Goal: Use online tool/utility: Utilize a website feature to perform a specific function

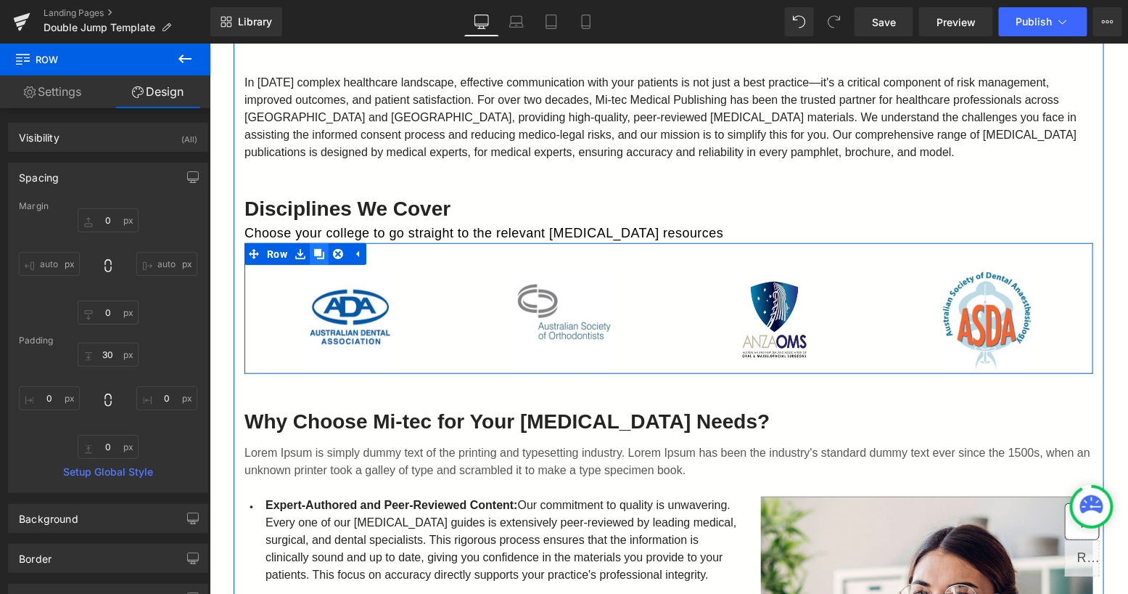
click at [314, 248] on icon at bounding box center [318, 253] width 10 height 10
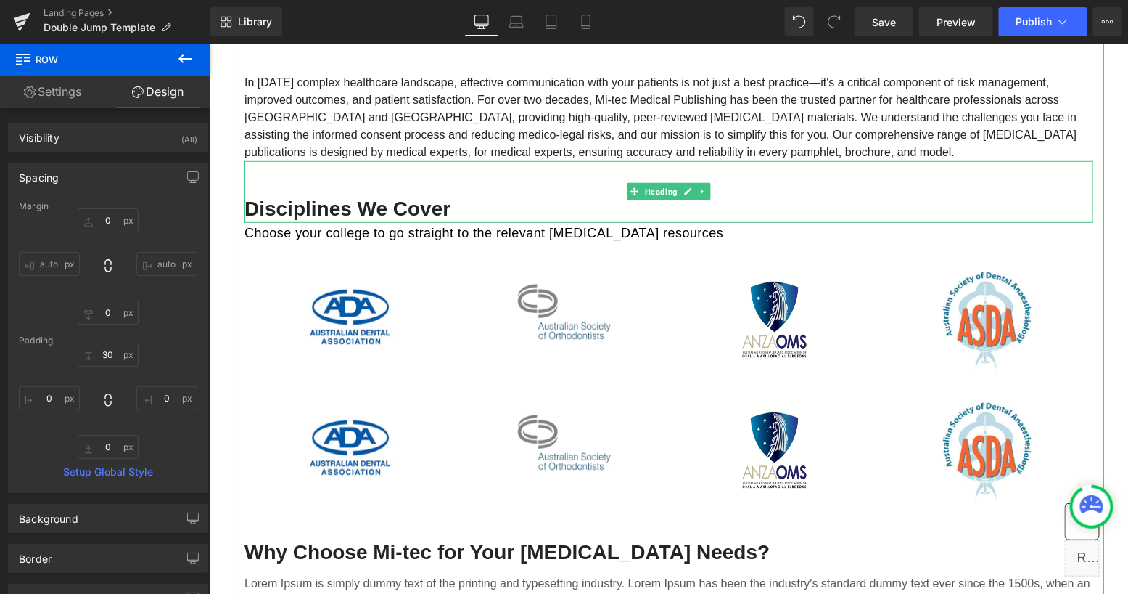
click at [245, 195] on h2 "Disciplines We Cover" at bounding box center [668, 208] width 849 height 26
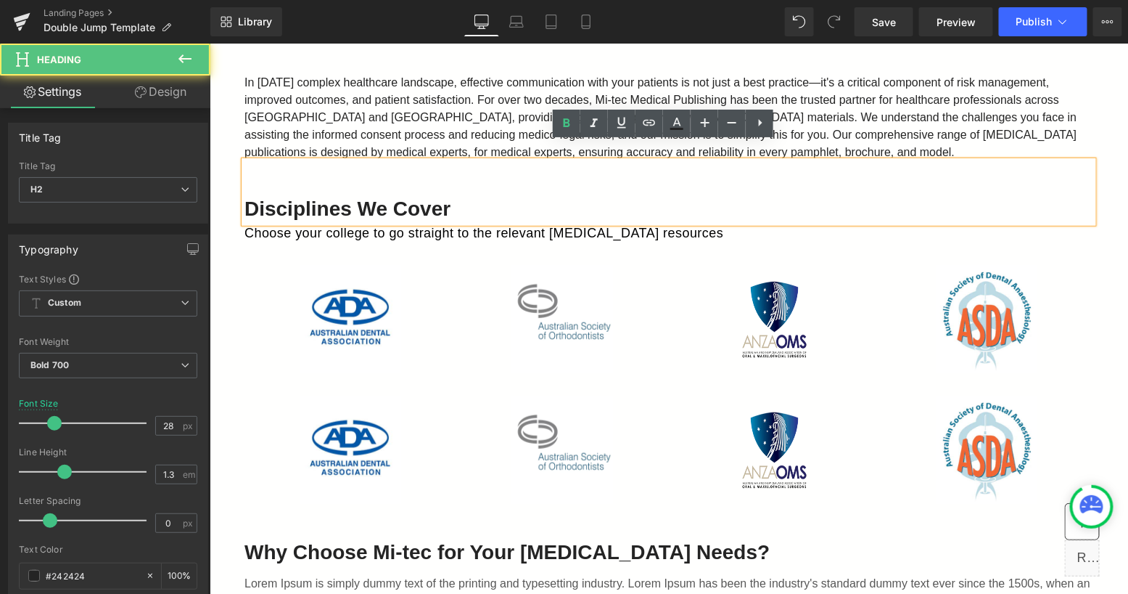
click at [245, 195] on h2 "Disciplines We Cover" at bounding box center [668, 208] width 849 height 26
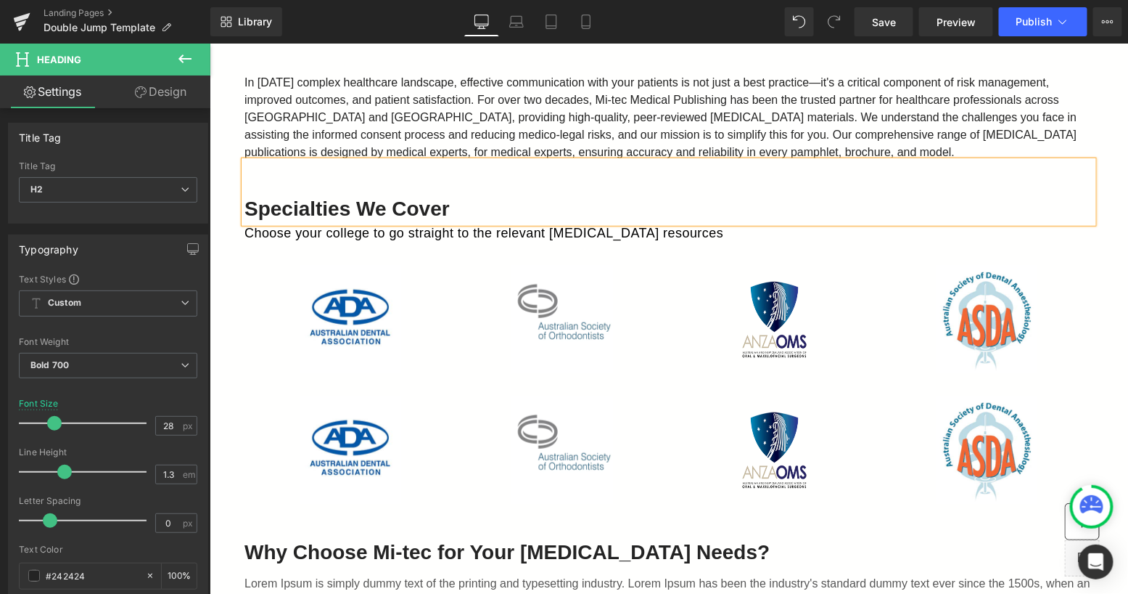
click at [360, 195] on h2 "Specialties We Cover" at bounding box center [668, 208] width 849 height 26
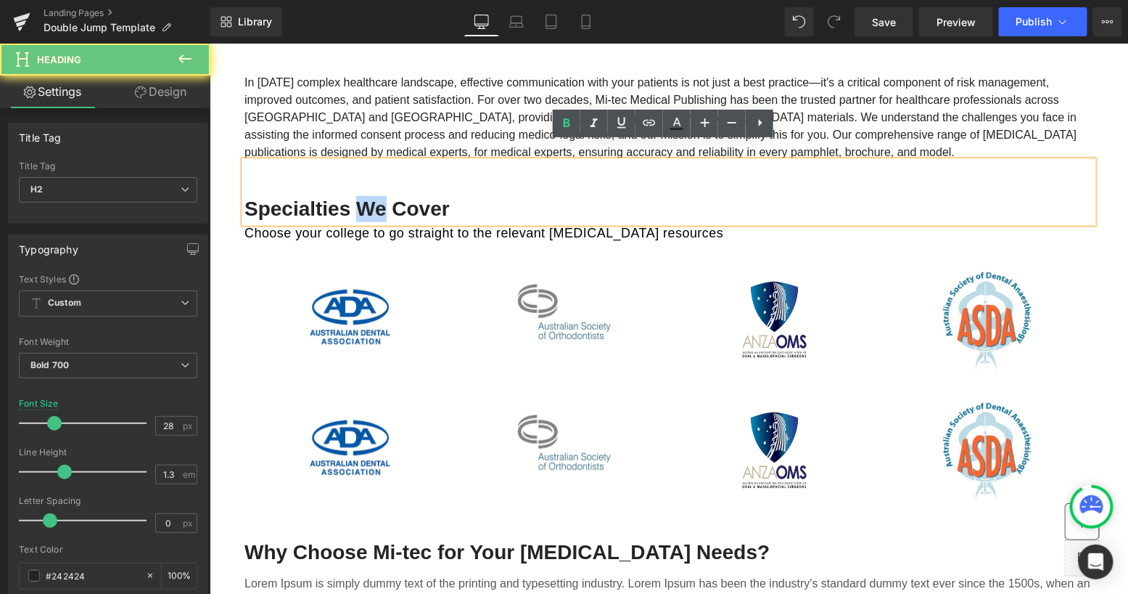
click at [360, 195] on h2 "Specialties We Cover" at bounding box center [668, 208] width 849 height 26
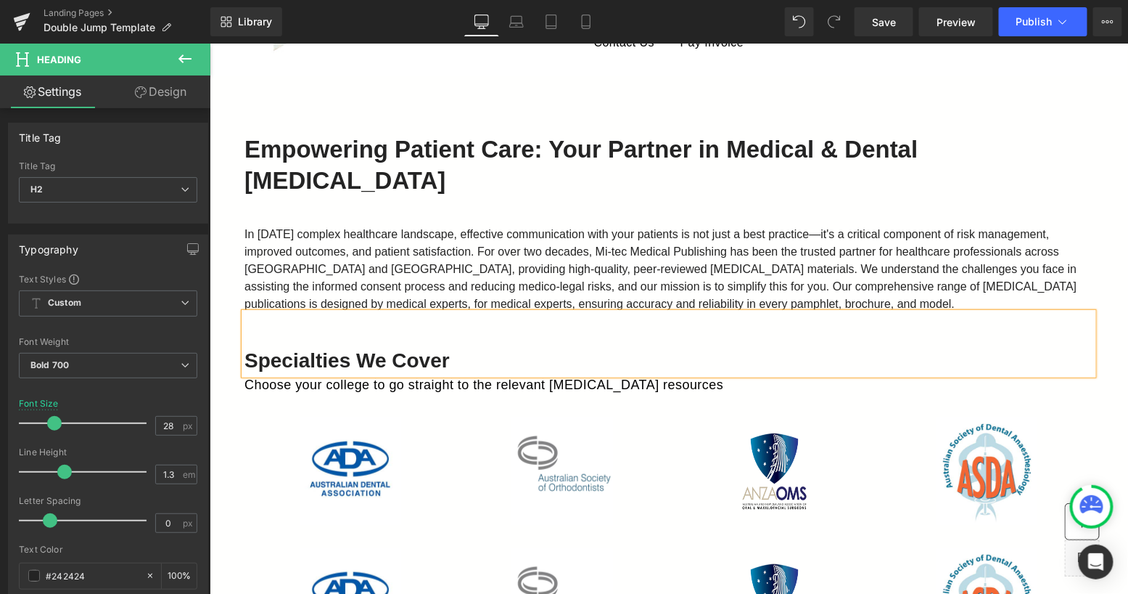
scroll to position [78, 0]
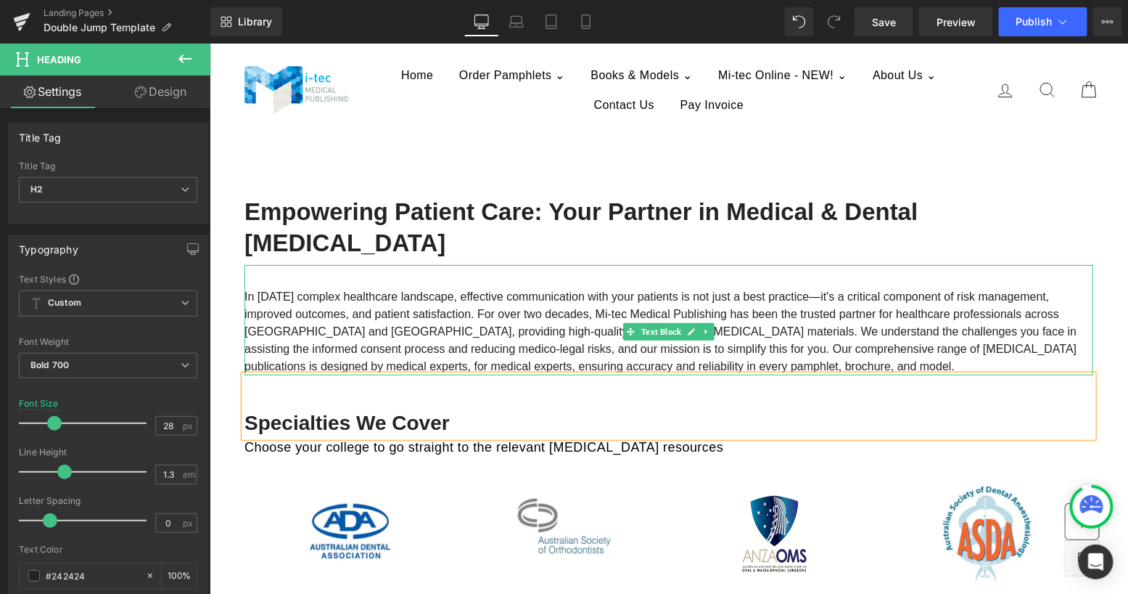
click at [389, 292] on span "In [DATE] complex healthcare landscape, effective communication with your patie…" at bounding box center [660, 331] width 832 height 82
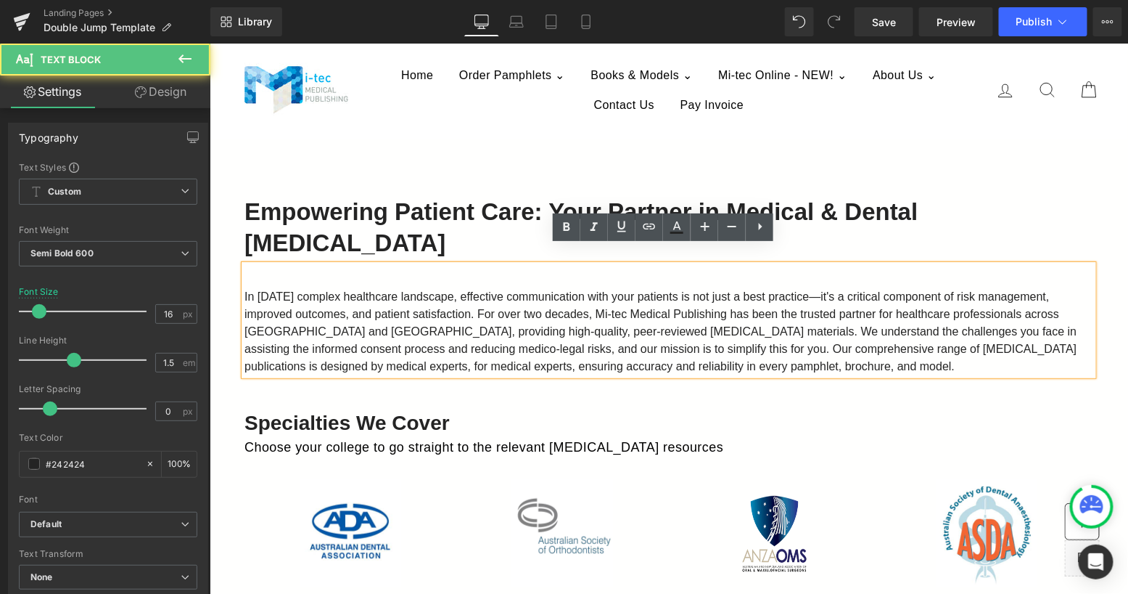
click at [393, 290] on span "In [DATE] complex healthcare landscape, effective communication with your patie…" at bounding box center [660, 331] width 832 height 82
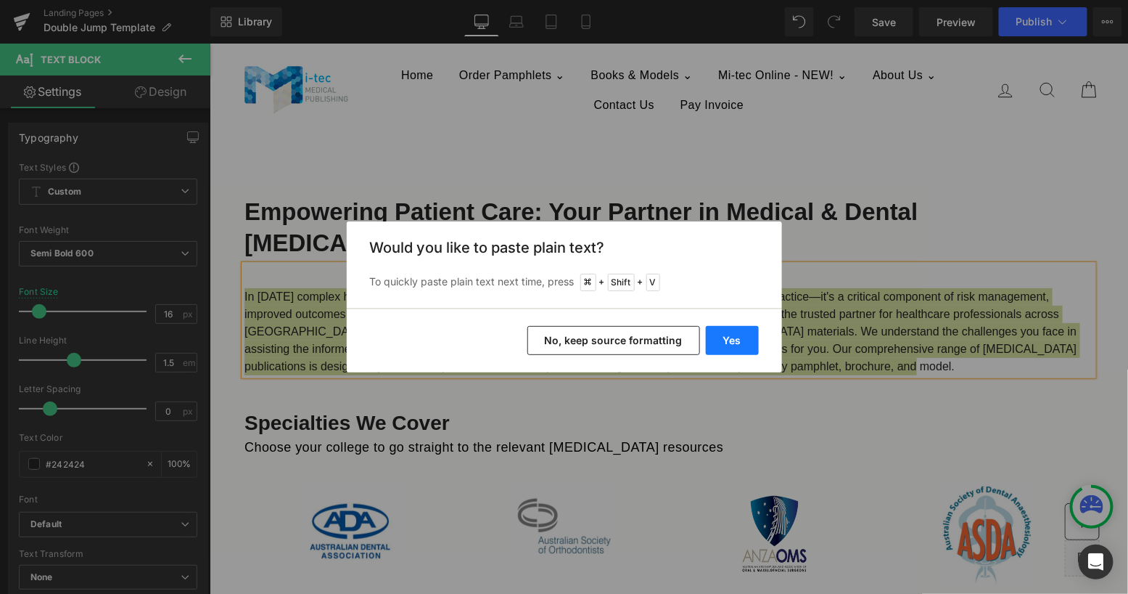
click at [737, 340] on button "Yes" at bounding box center [732, 340] width 53 height 29
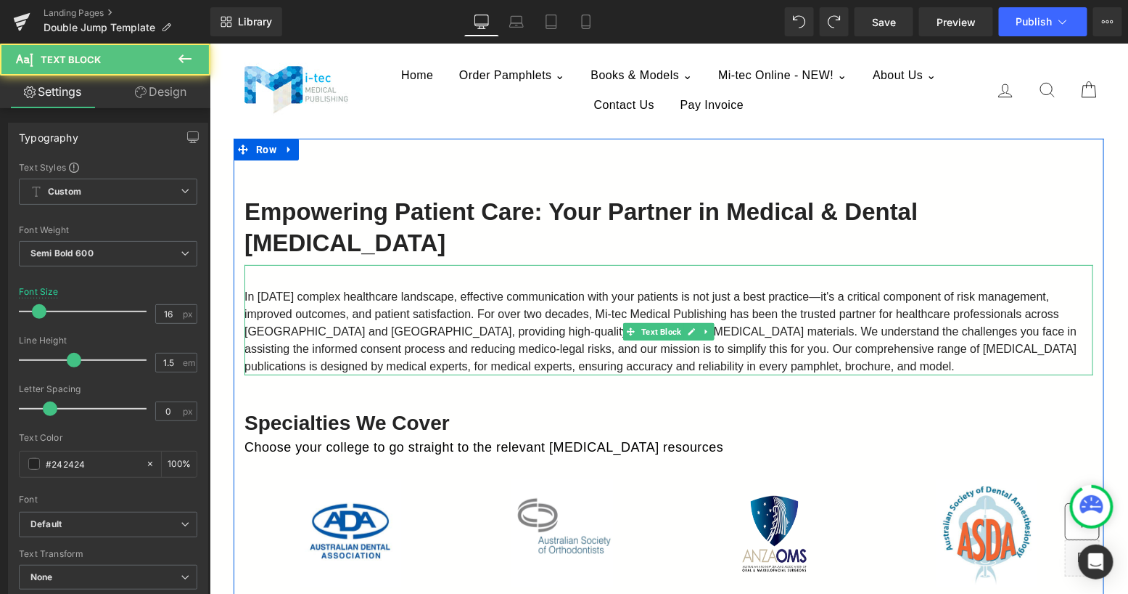
click at [507, 300] on span "In [DATE] complex healthcare landscape, effective communication with your patie…" at bounding box center [660, 331] width 832 height 82
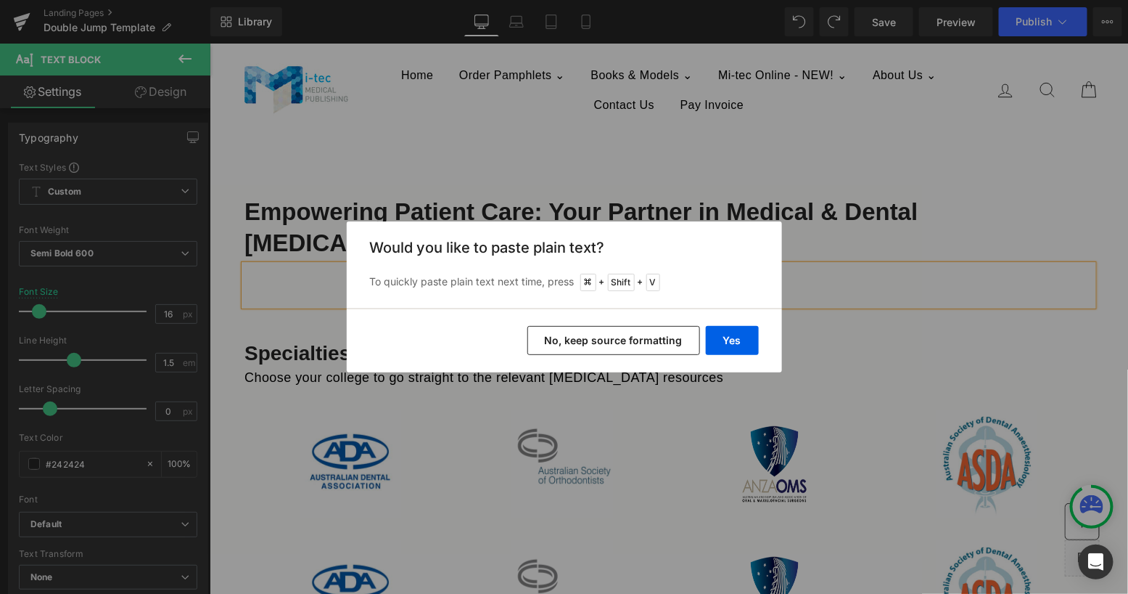
click at [639, 343] on button "No, keep source formatting" at bounding box center [614, 340] width 173 height 29
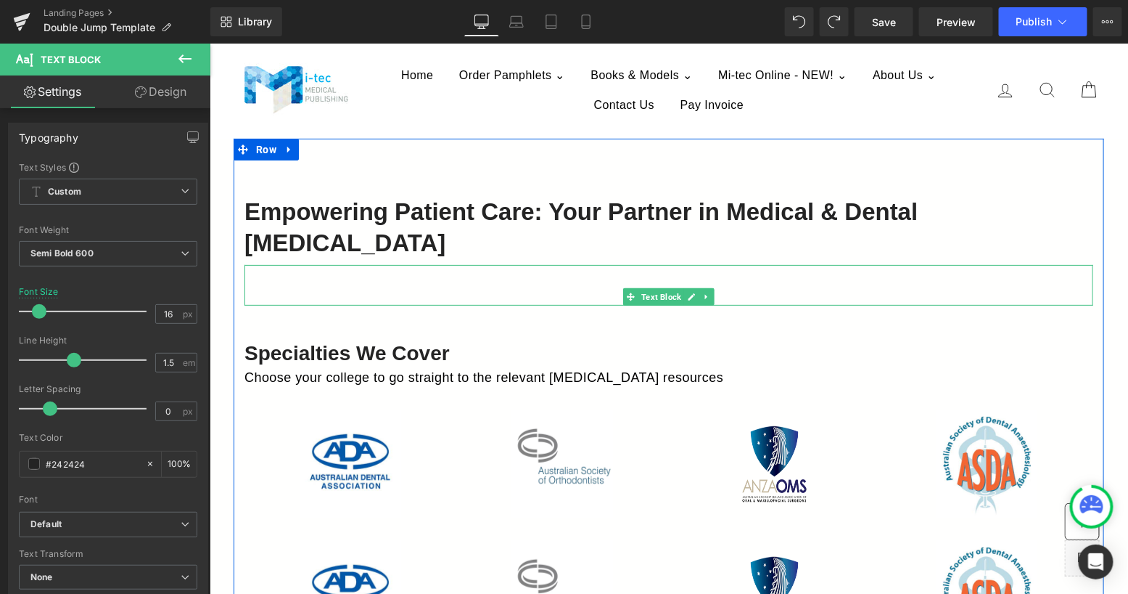
click at [536, 287] on p at bounding box center [668, 295] width 849 height 17
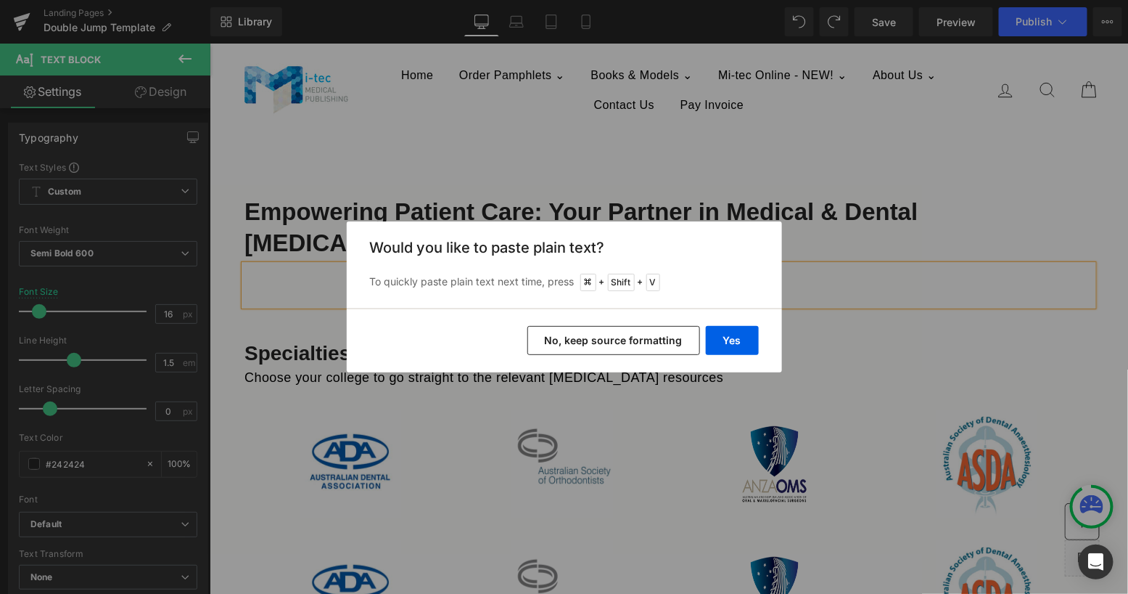
click at [777, 183] on div "Back to Library Insert Would you like to paste plain text? To quickly paste pla…" at bounding box center [564, 297] width 1128 height 594
click at [654, 343] on button "No, keep source formatting" at bounding box center [614, 340] width 173 height 29
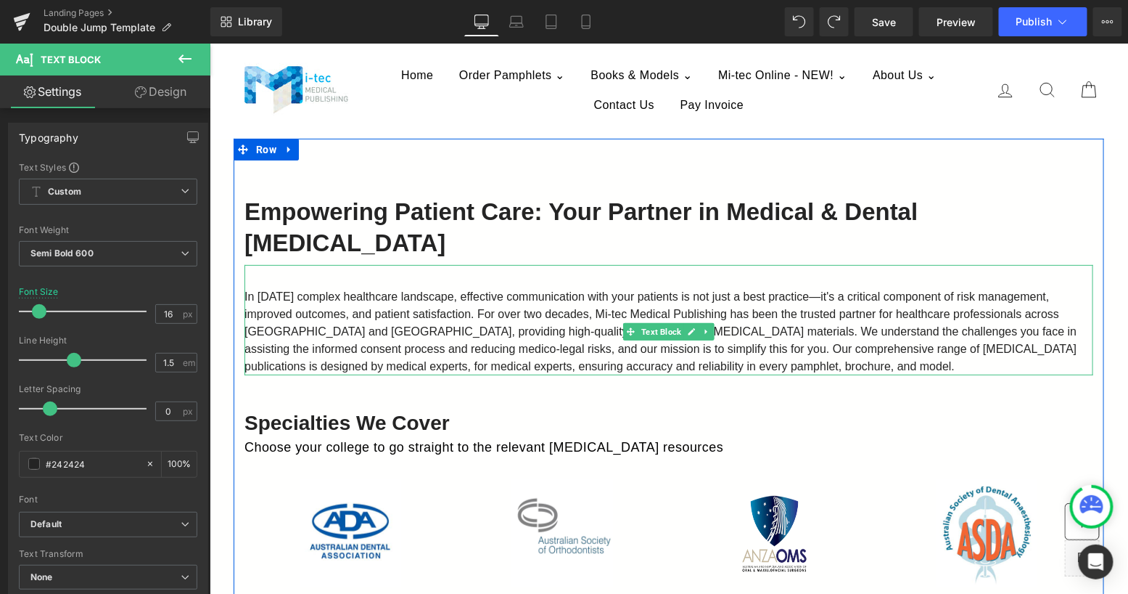
click at [591, 323] on span "In [DATE] complex healthcare landscape, effective communication with your patie…" at bounding box center [660, 331] width 832 height 82
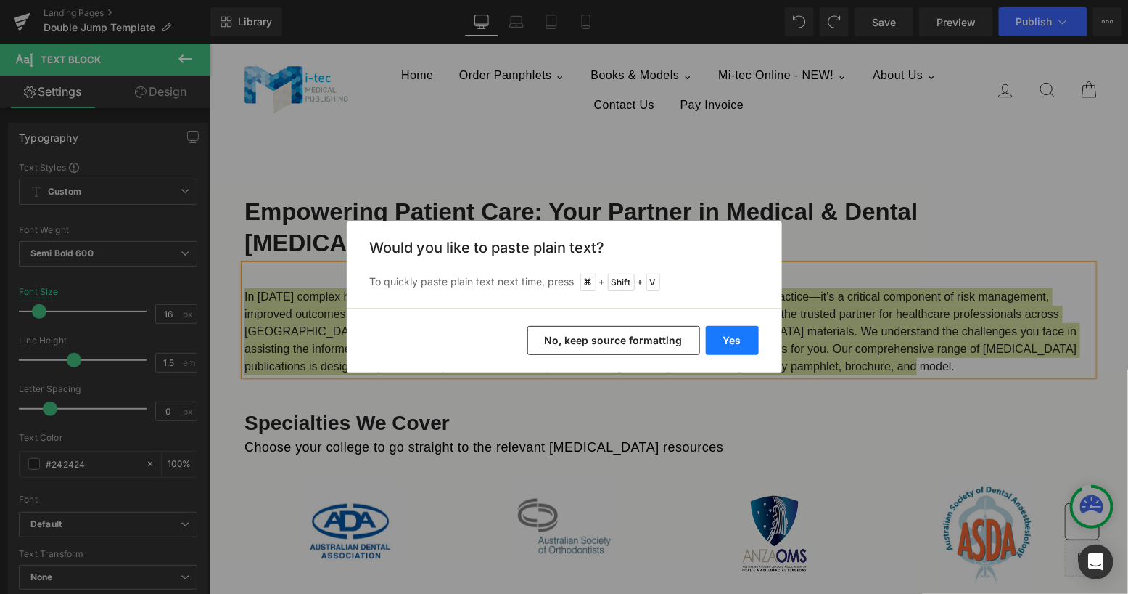
click at [730, 336] on button "Yes" at bounding box center [732, 340] width 53 height 29
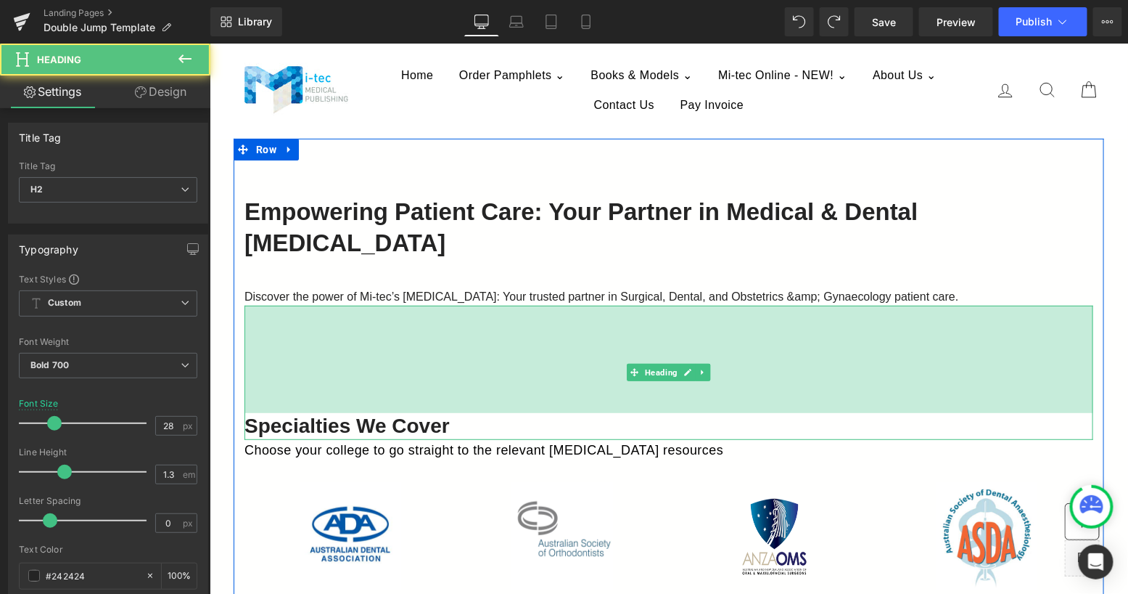
drag, startPoint x: 669, startPoint y: 287, endPoint x: 666, endPoint y: 372, distance: 85.7
click at [667, 372] on div "148px" at bounding box center [668, 358] width 849 height 107
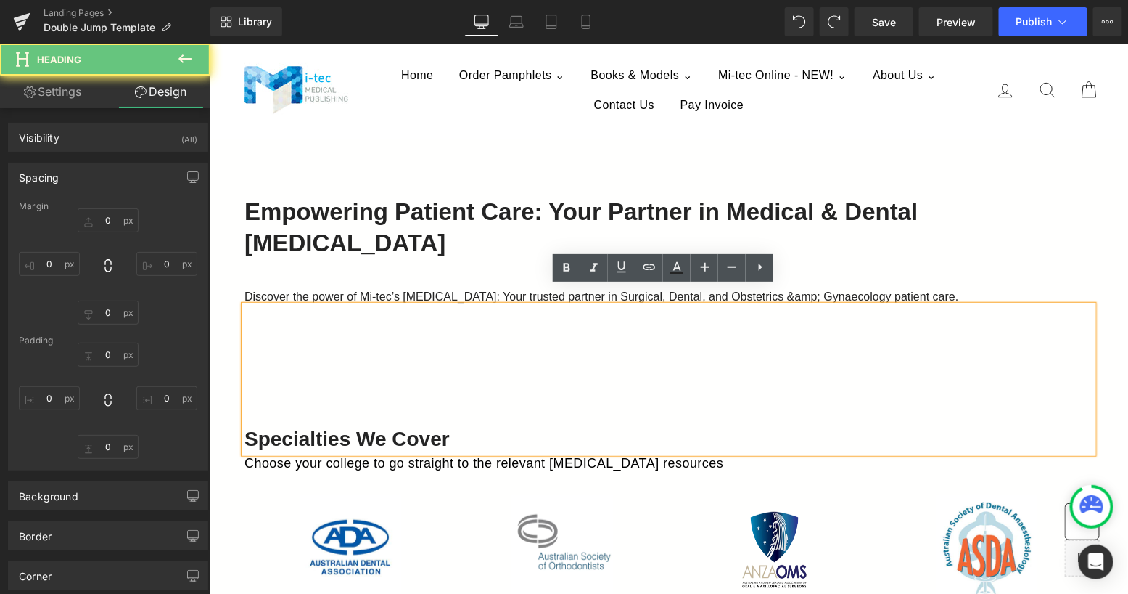
type input "0"
type input "166"
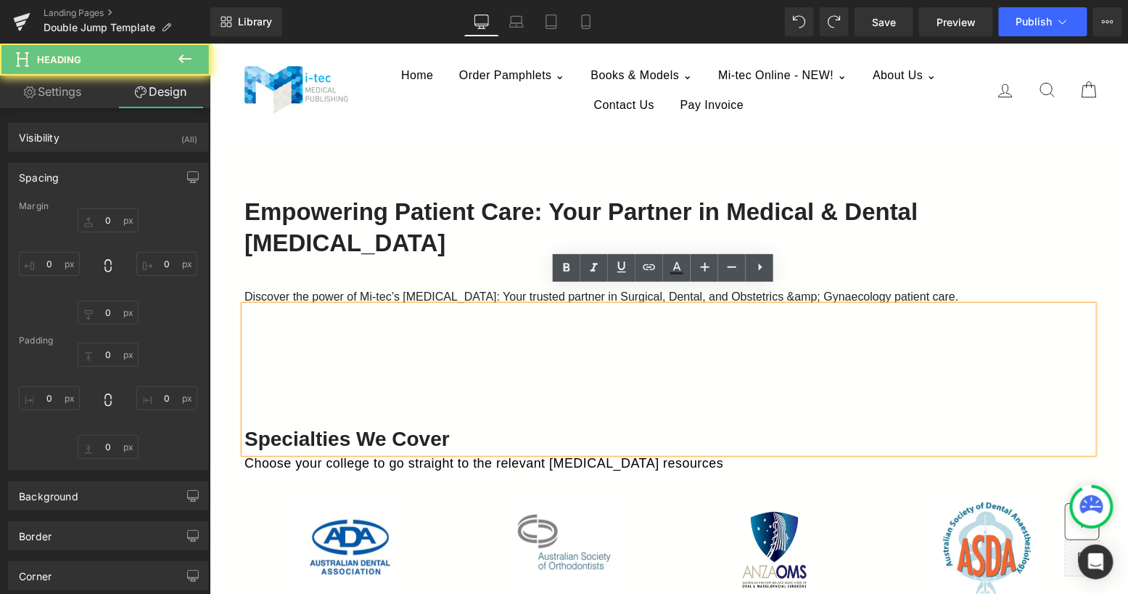
type input "0"
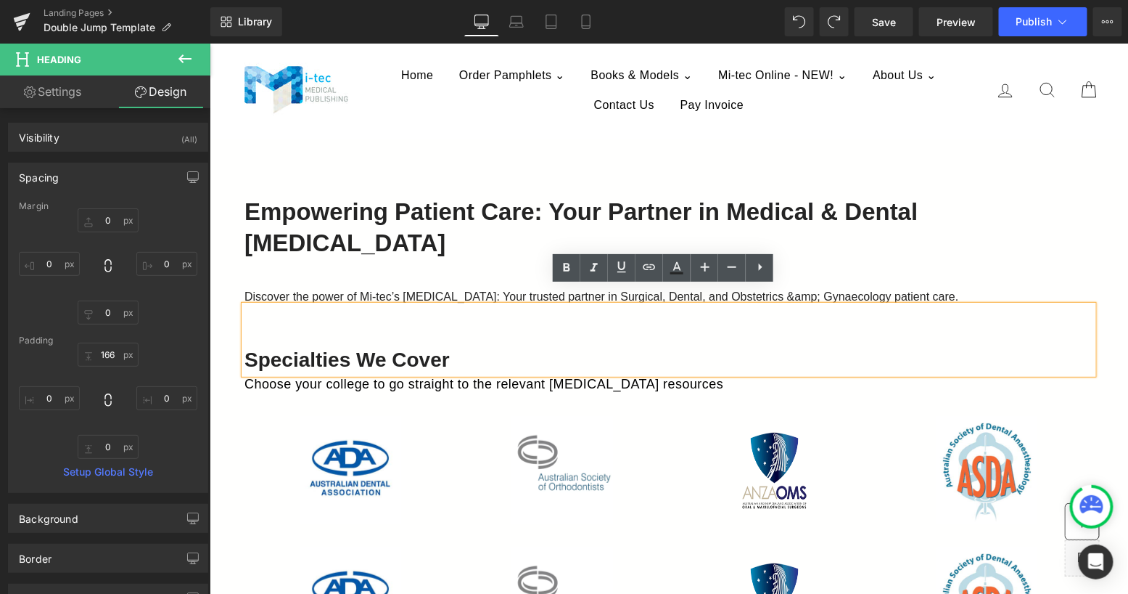
type input "0"
type input "57"
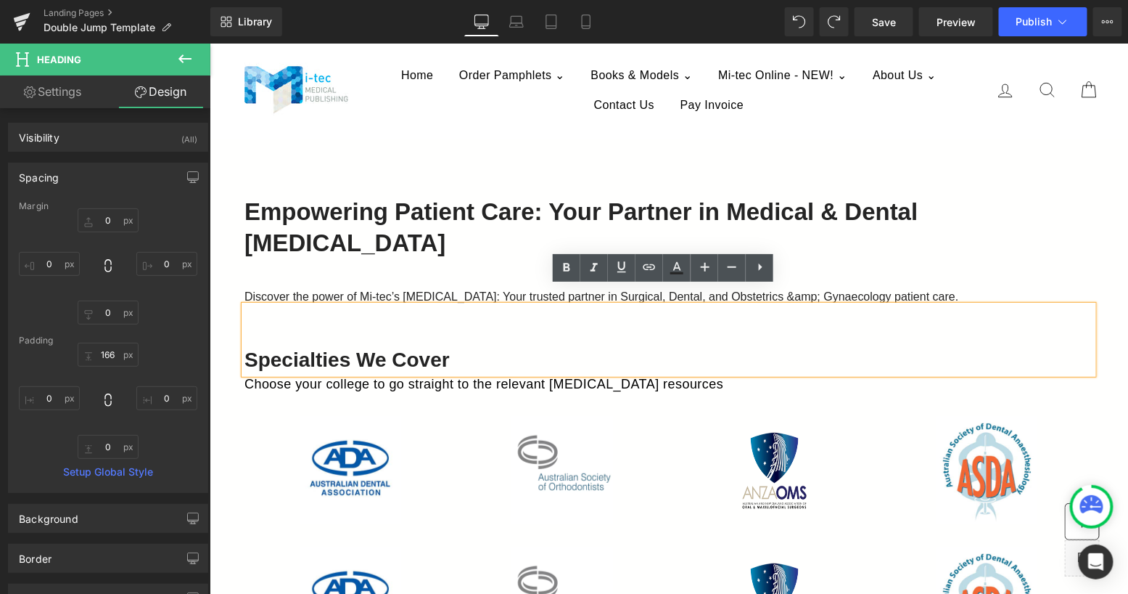
type input "0"
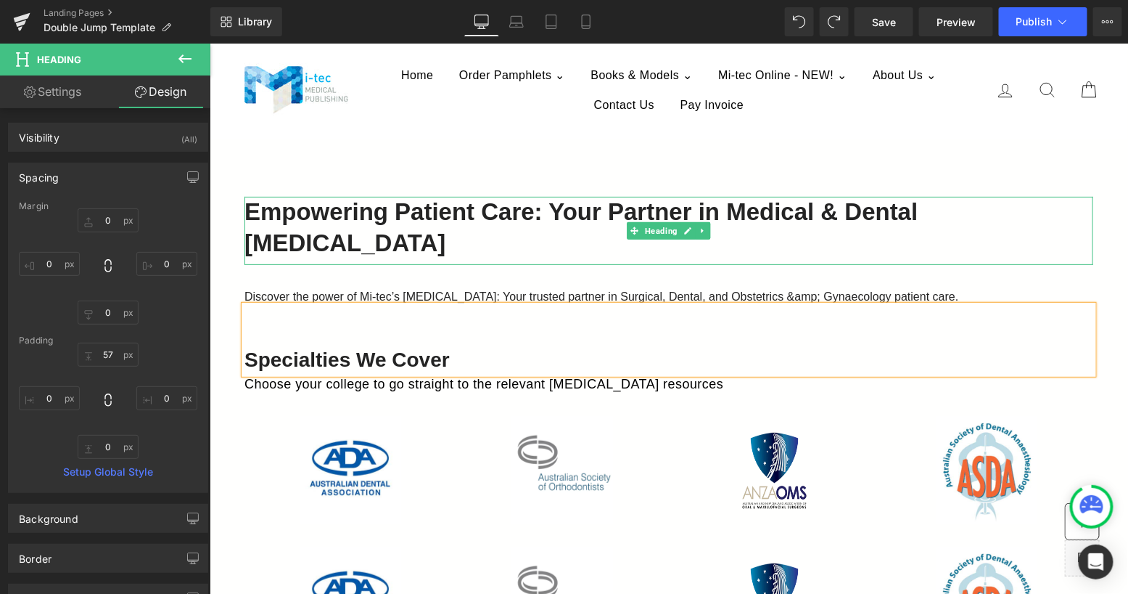
click at [845, 264] on div "Discover the power of Mi-tec’s [MEDICAL_DATA]: Your trusted partner in Surgical…" at bounding box center [668, 284] width 849 height 41
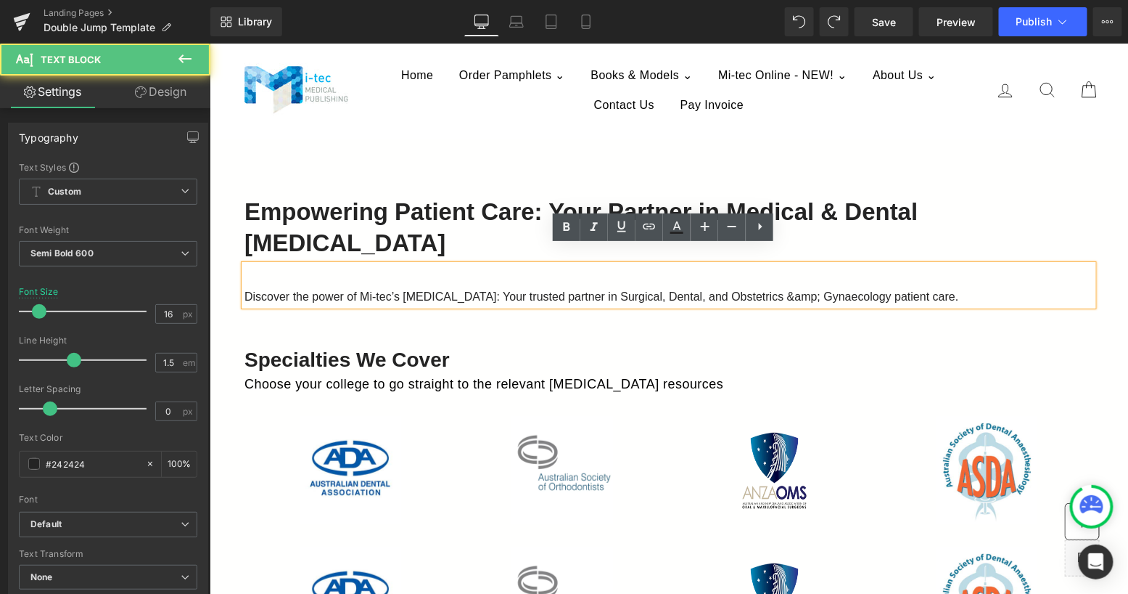
click at [834, 290] on span "Discover the power of Mi-tec’s [MEDICAL_DATA]: Your trusted partner in Surgical…" at bounding box center [601, 296] width 714 height 12
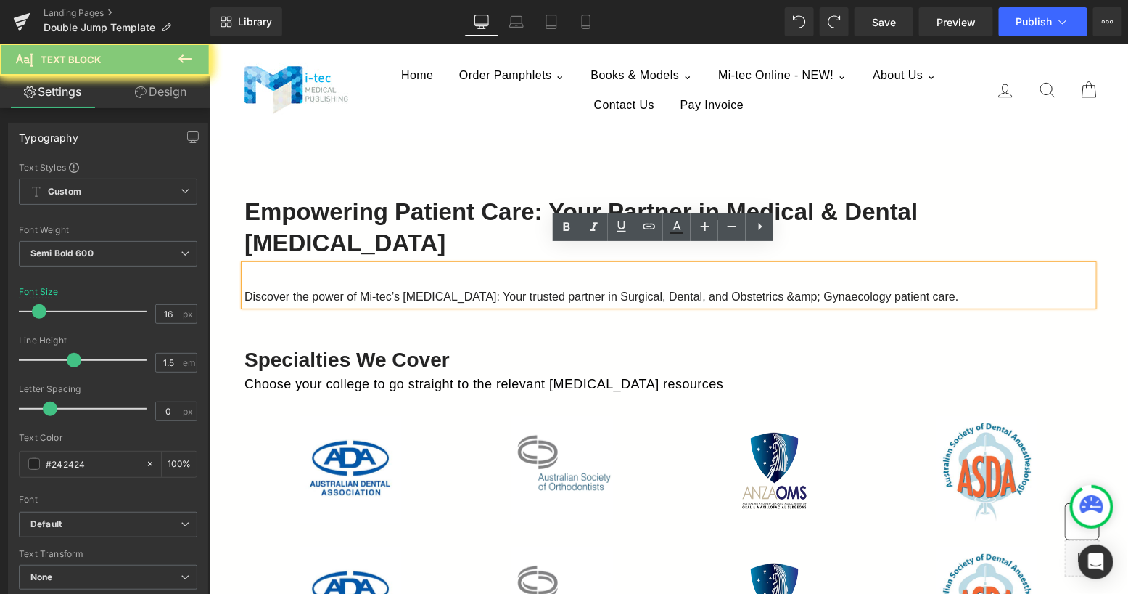
click at [834, 290] on span "Discover the power of Mi-tec’s [MEDICAL_DATA]: Your trusted partner in Surgical…" at bounding box center [601, 296] width 714 height 12
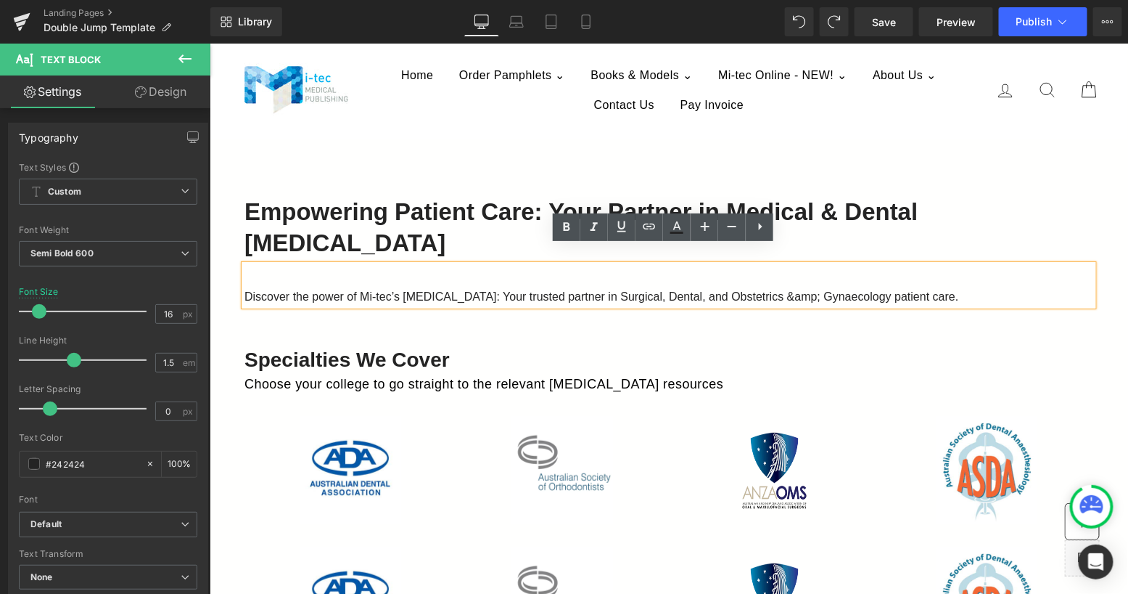
click at [953, 287] on p "Discover the power of Mi-tec’s [MEDICAL_DATA]: Your trusted partner in Surgical…" at bounding box center [668, 295] width 849 height 17
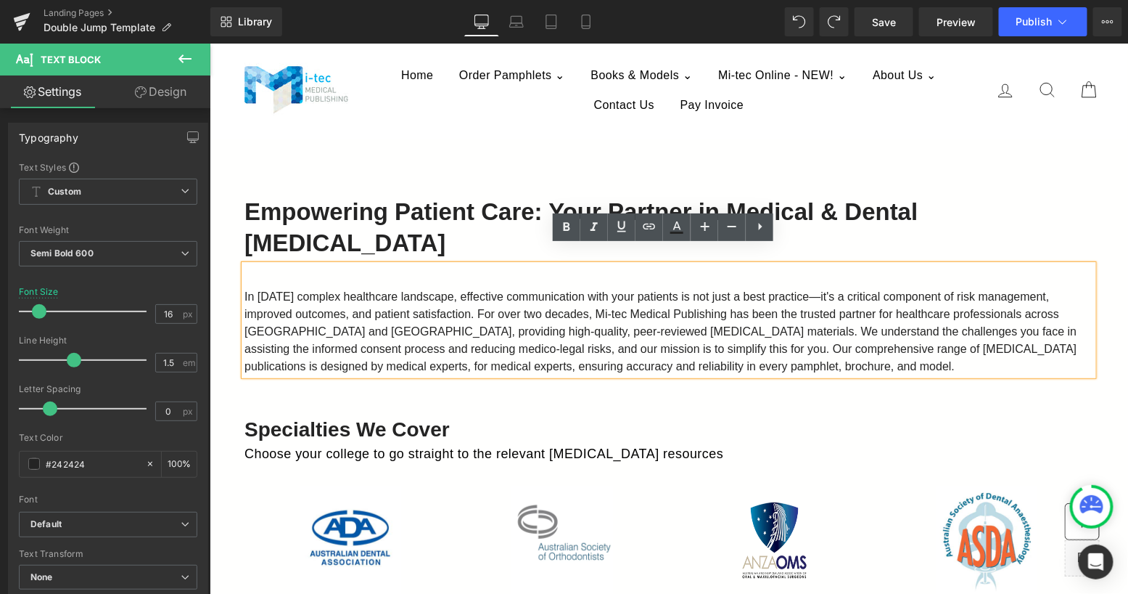
click at [491, 208] on h1 "Empowering Patient Care: Your Partner in Medical & Dental [MEDICAL_DATA]" at bounding box center [668, 227] width 849 height 62
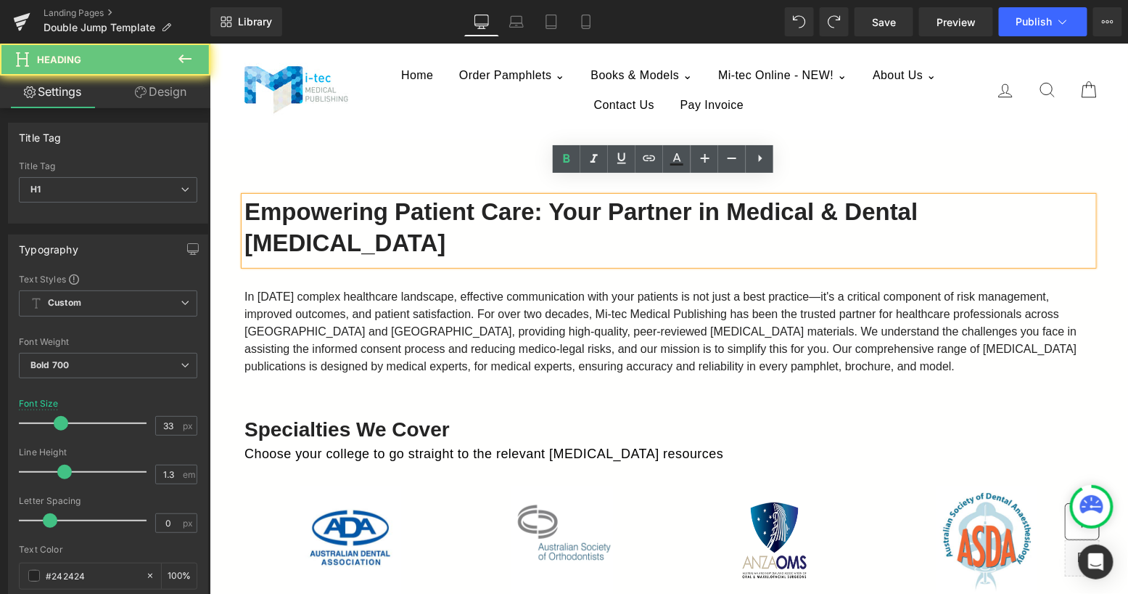
click at [491, 198] on h1 "Empowering Patient Care: Your Partner in Medical & Dental [MEDICAL_DATA]" at bounding box center [668, 227] width 849 height 62
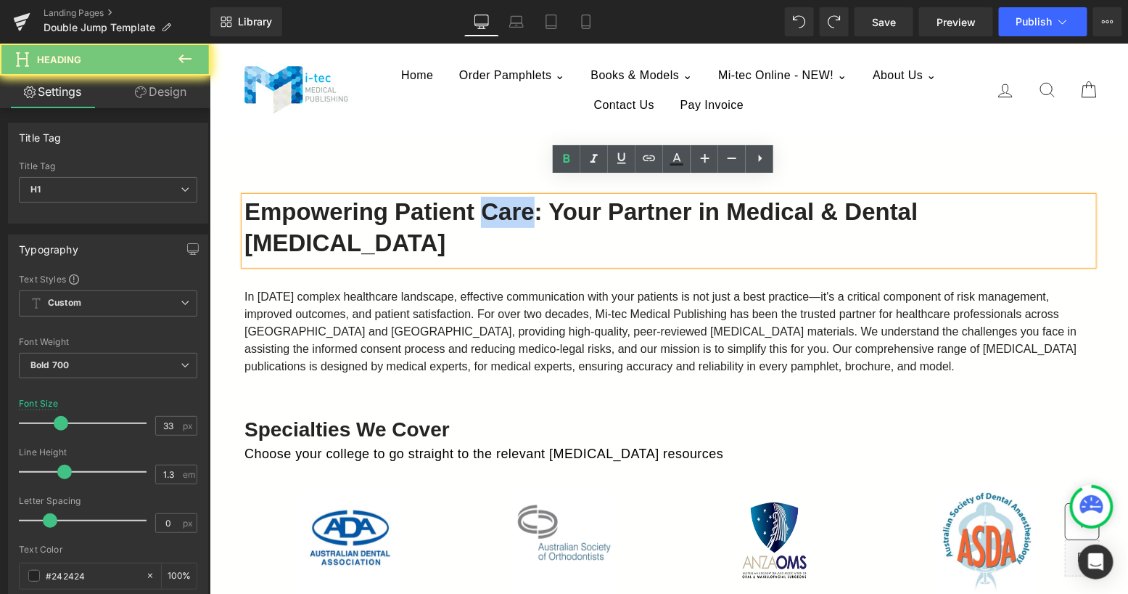
click at [491, 198] on h1 "Empowering Patient Care: Your Partner in Medical & Dental [MEDICAL_DATA]" at bounding box center [668, 227] width 849 height 62
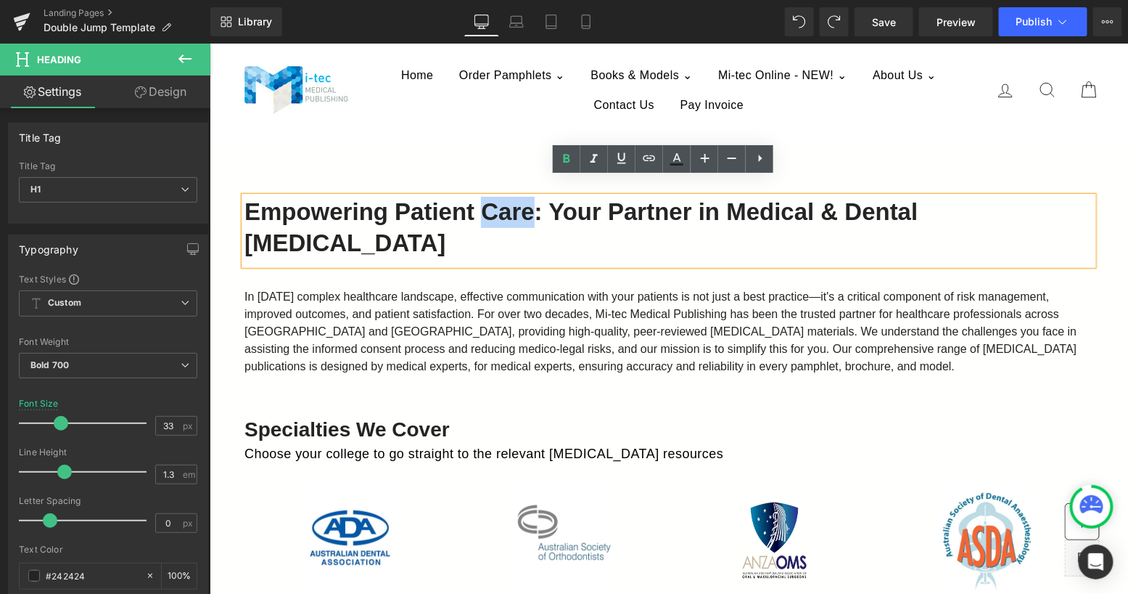
paste div
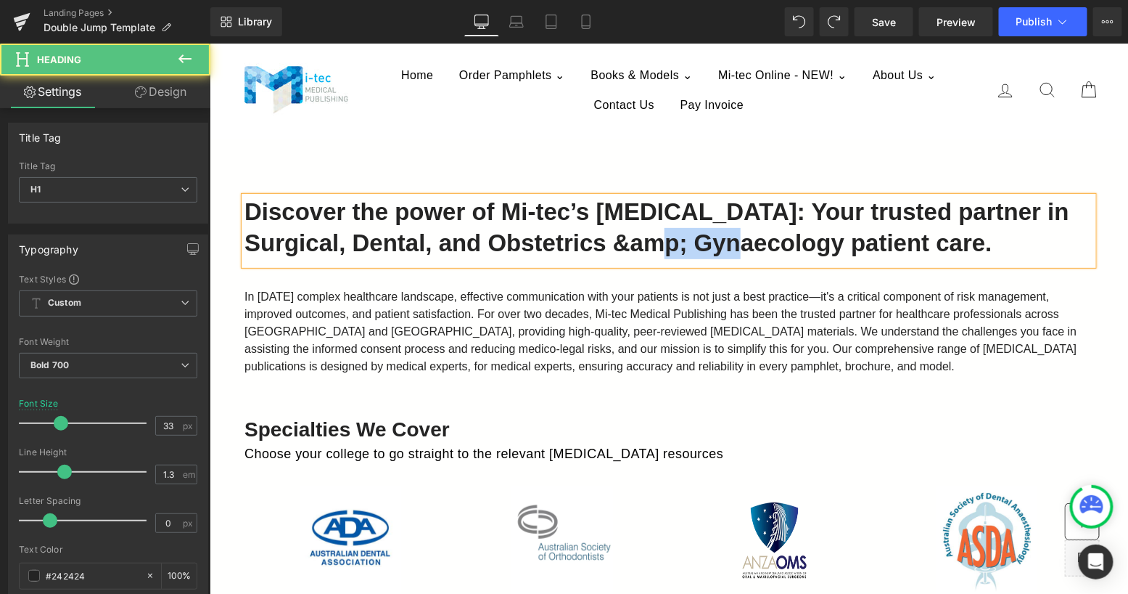
drag, startPoint x: 685, startPoint y: 227, endPoint x: 612, endPoint y: 227, distance: 72.6
click at [612, 227] on h1 "Discover the power of Mi-tec’s [MEDICAL_DATA]: Your trusted partner in Surgical…" at bounding box center [668, 227] width 849 height 62
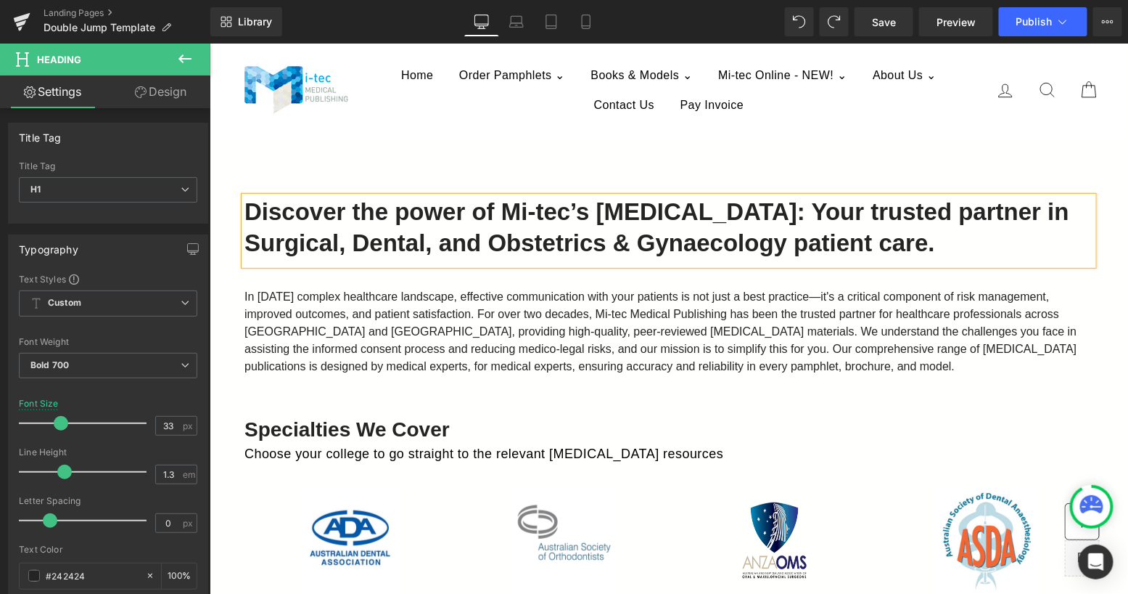
click at [807, 196] on h1 "Discover the power of Mi-tec’s [MEDICAL_DATA]: Your trusted partner in Surgical…" at bounding box center [668, 227] width 849 height 62
click at [433, 228] on span "Your trusted partner in Surgical, Dental, and Obstetrics & Gynaecology patient …" at bounding box center [653, 226] width 819 height 58
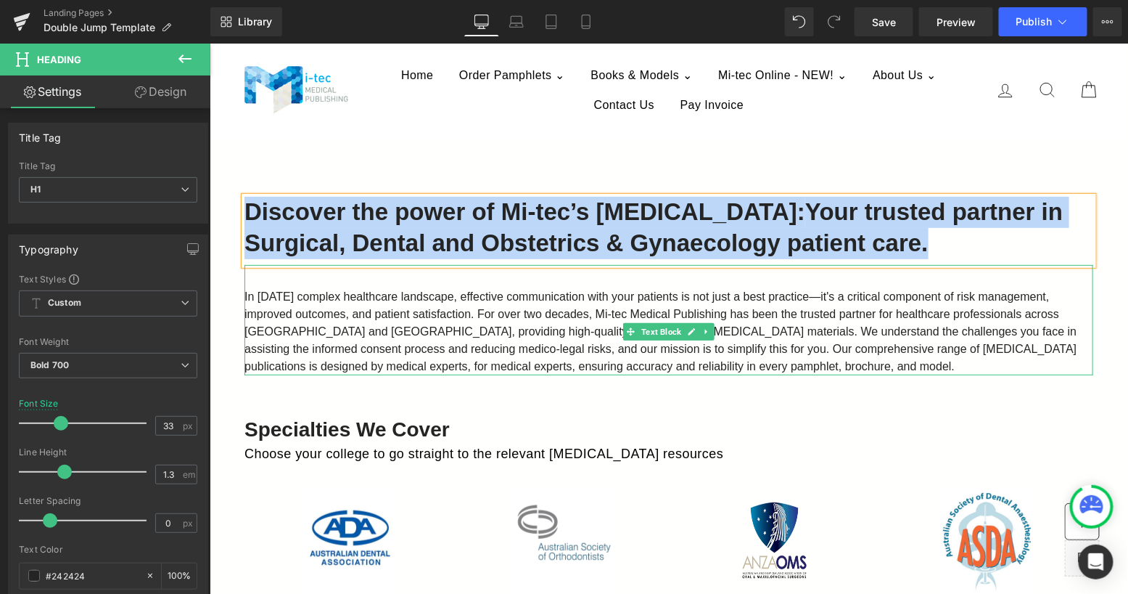
click at [474, 335] on span "In [DATE] complex healthcare landscape, effective communication with your patie…" at bounding box center [660, 331] width 832 height 82
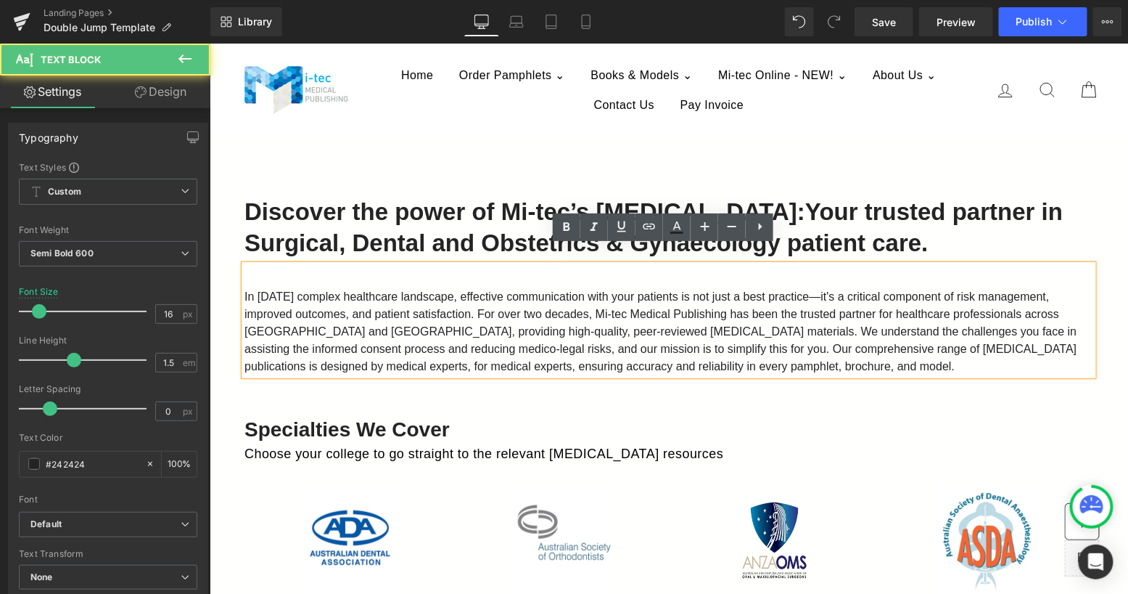
click at [509, 290] on span "In [DATE] complex healthcare landscape, effective communication with your patie…" at bounding box center [660, 331] width 832 height 82
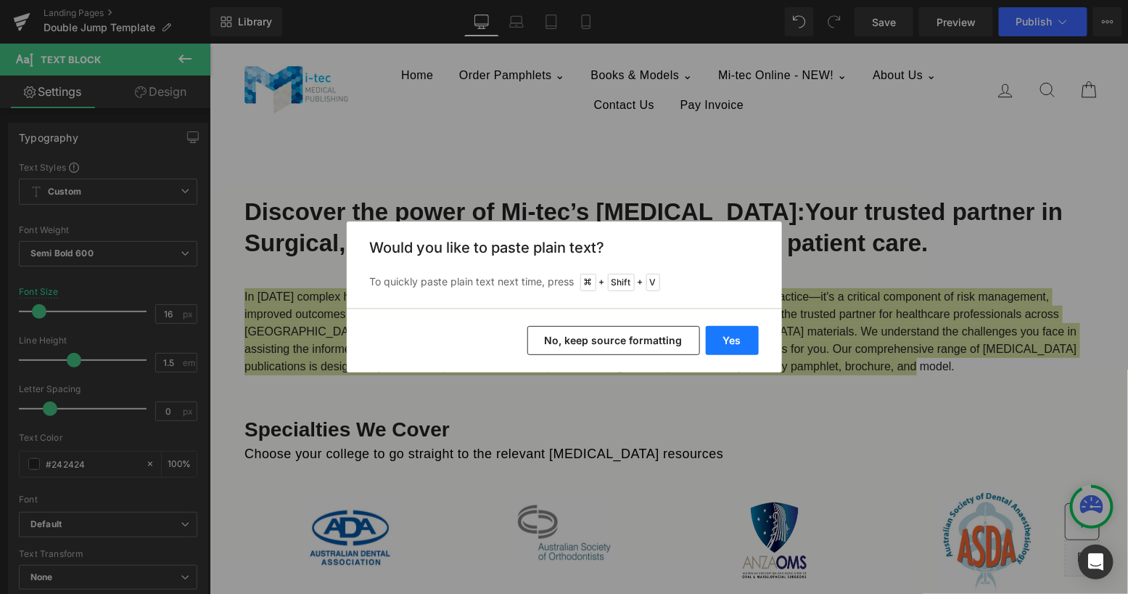
click at [734, 335] on button "Yes" at bounding box center [732, 340] width 53 height 29
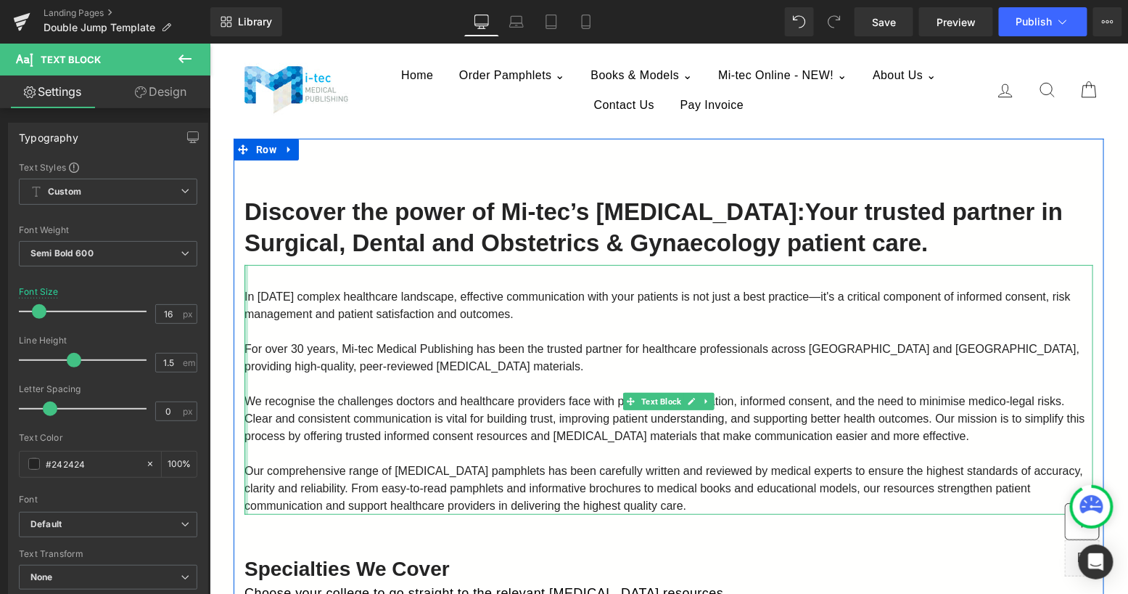
click at [244, 281] on div at bounding box center [246, 389] width 4 height 250
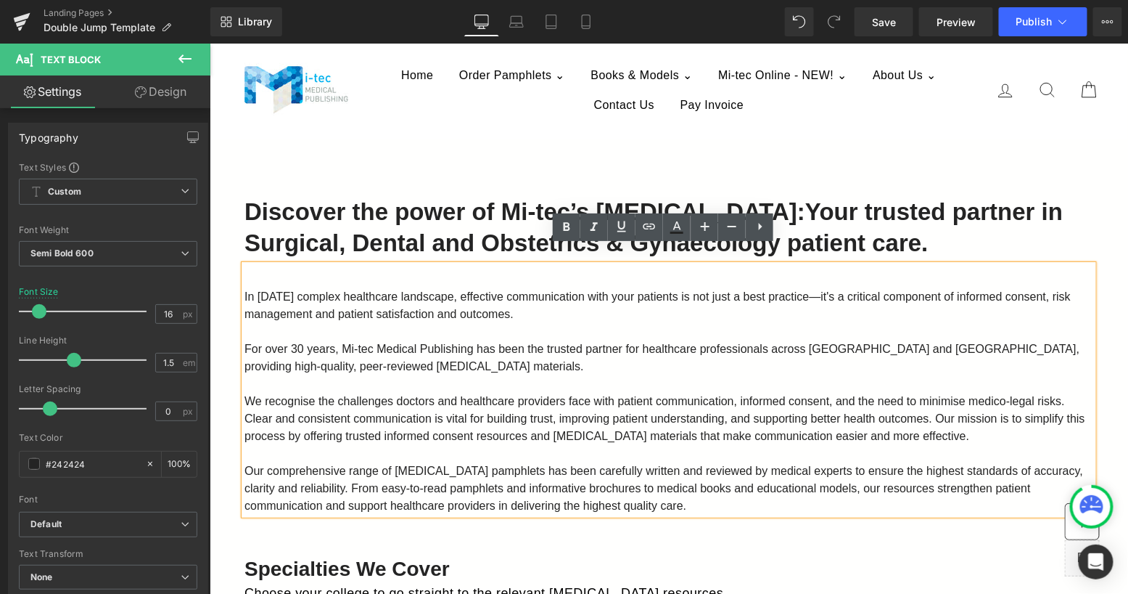
click at [244, 290] on span "In [DATE] complex healthcare landscape, effective communication with your patie…" at bounding box center [657, 305] width 827 height 30
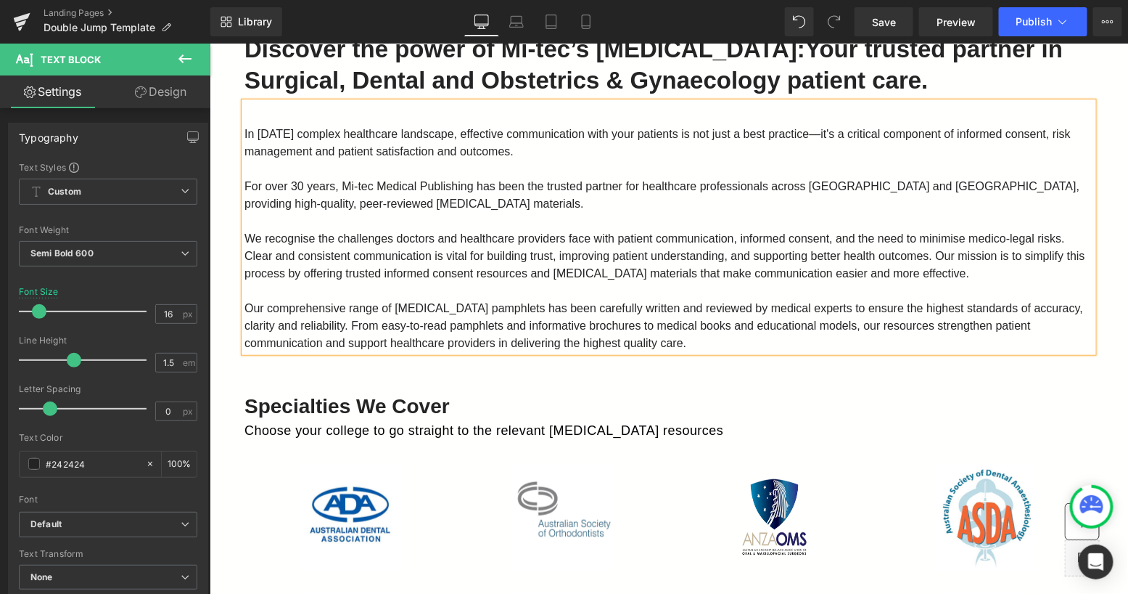
scroll to position [251, 0]
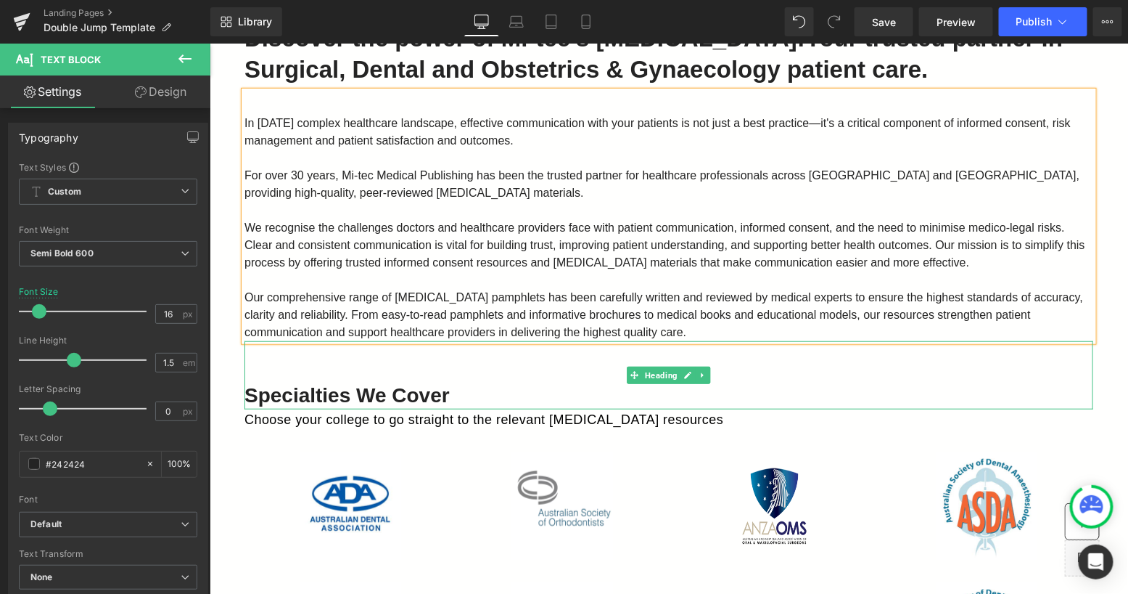
click at [475, 350] on div "Specialties We Cover" at bounding box center [668, 373] width 849 height 67
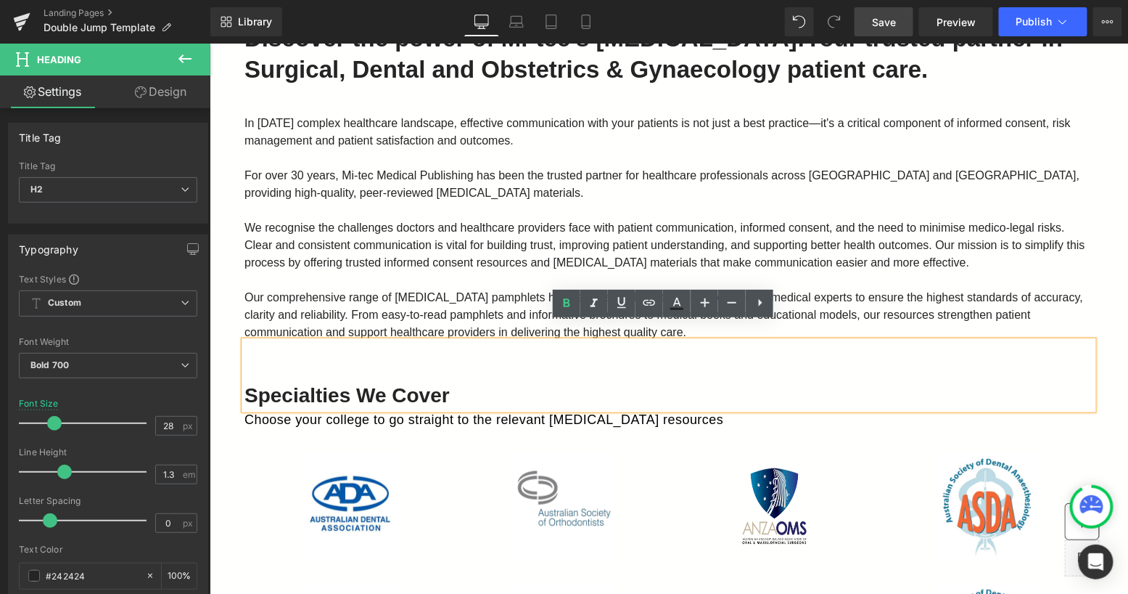
click at [908, 19] on link "Save" at bounding box center [884, 21] width 59 height 29
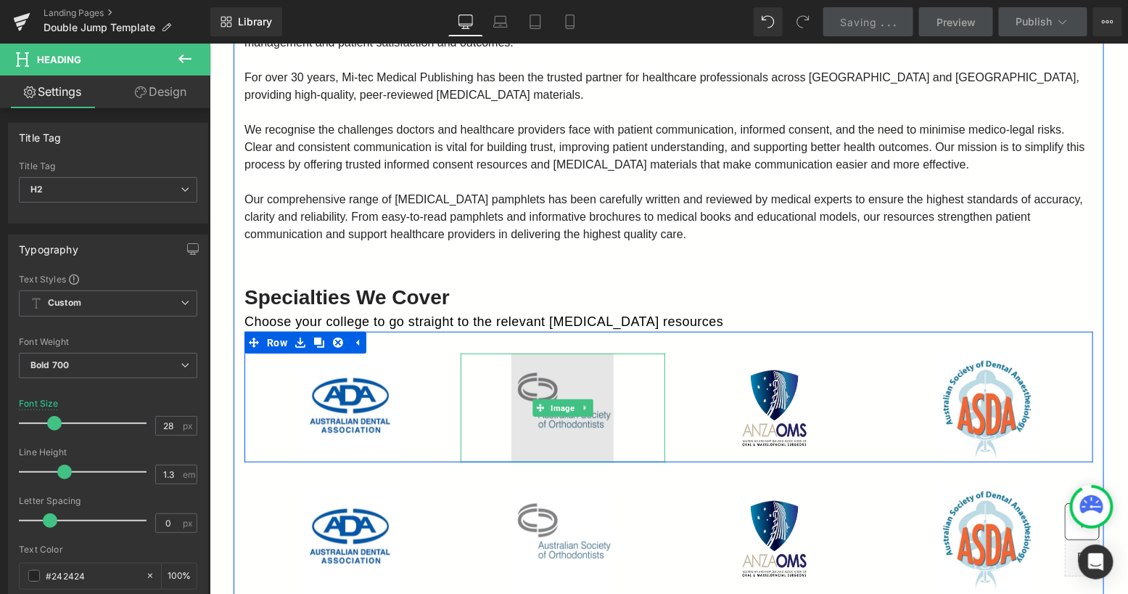
scroll to position [372, 0]
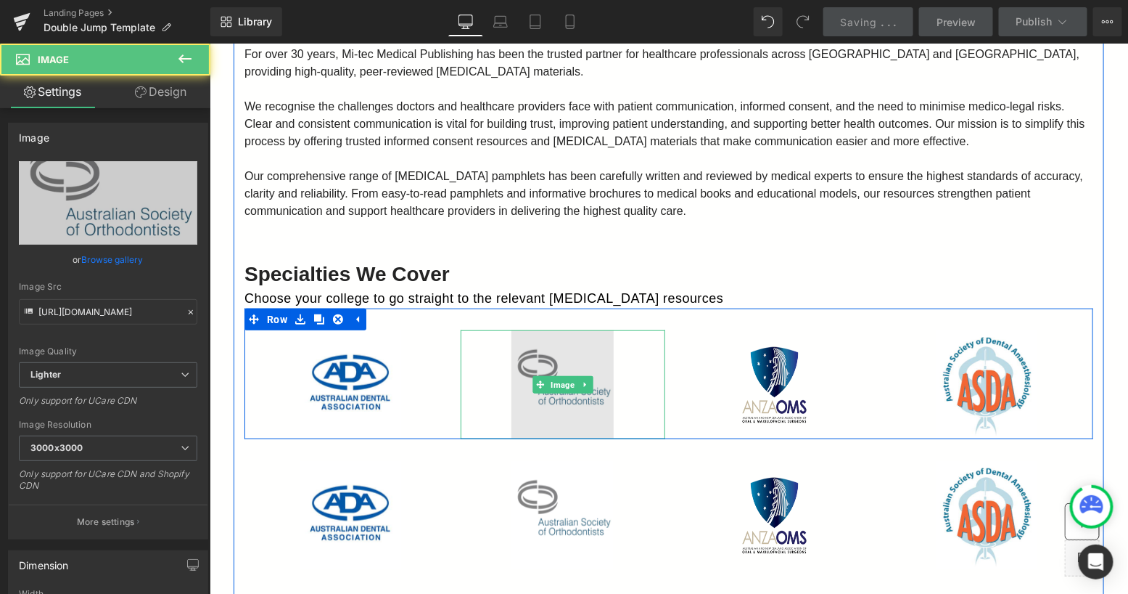
click at [549, 390] on img at bounding box center [562, 383] width 102 height 109
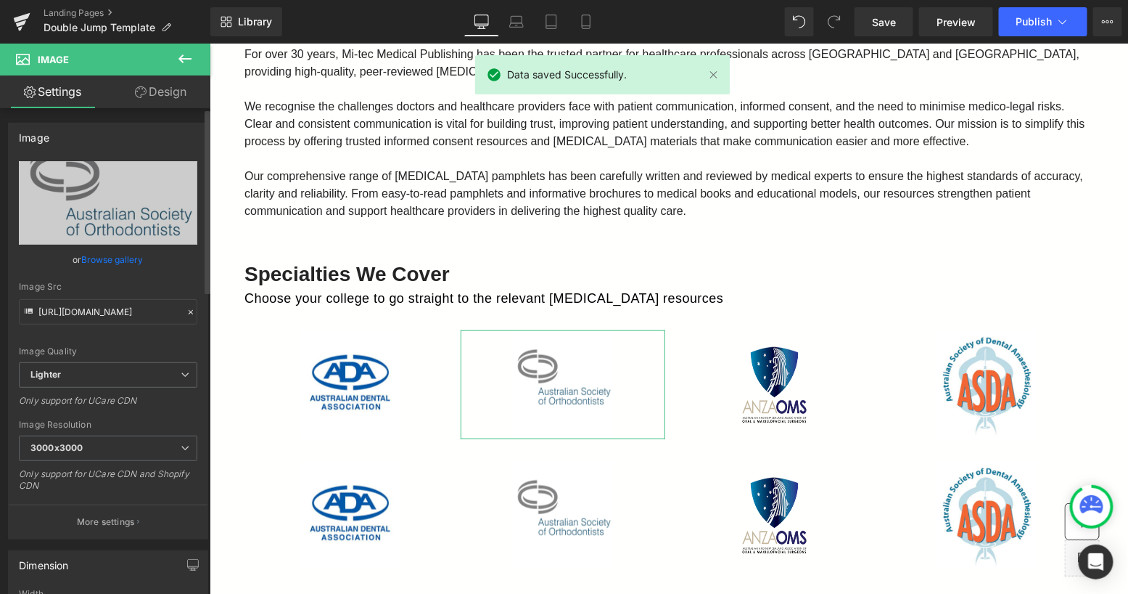
click at [119, 261] on link "Browse gallery" at bounding box center [113, 259] width 62 height 25
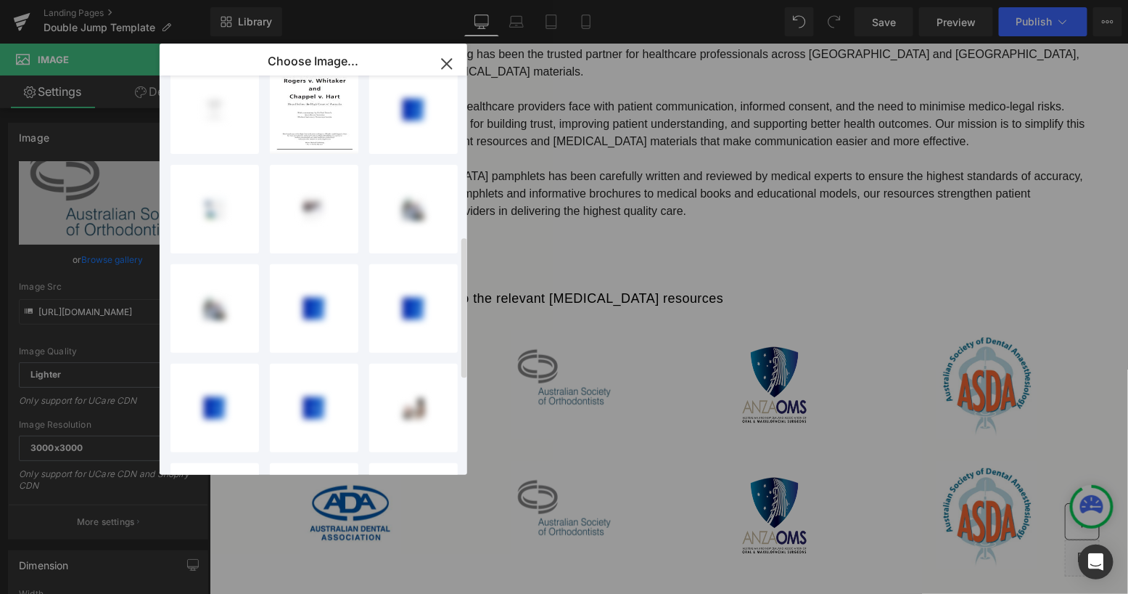
scroll to position [552, 0]
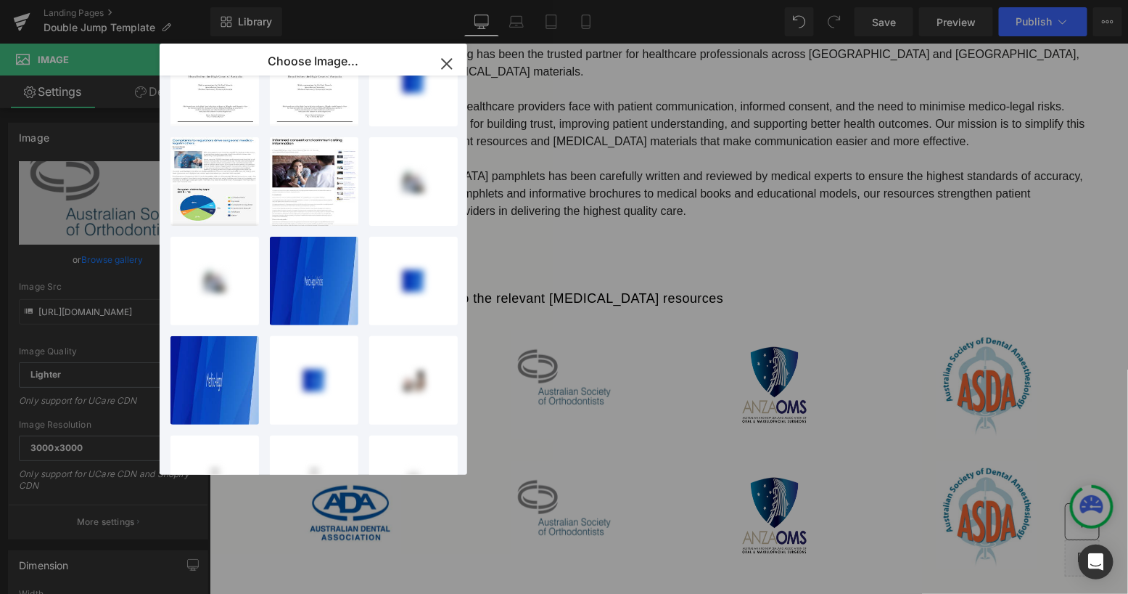
click at [448, 60] on icon "button" at bounding box center [446, 63] width 23 height 23
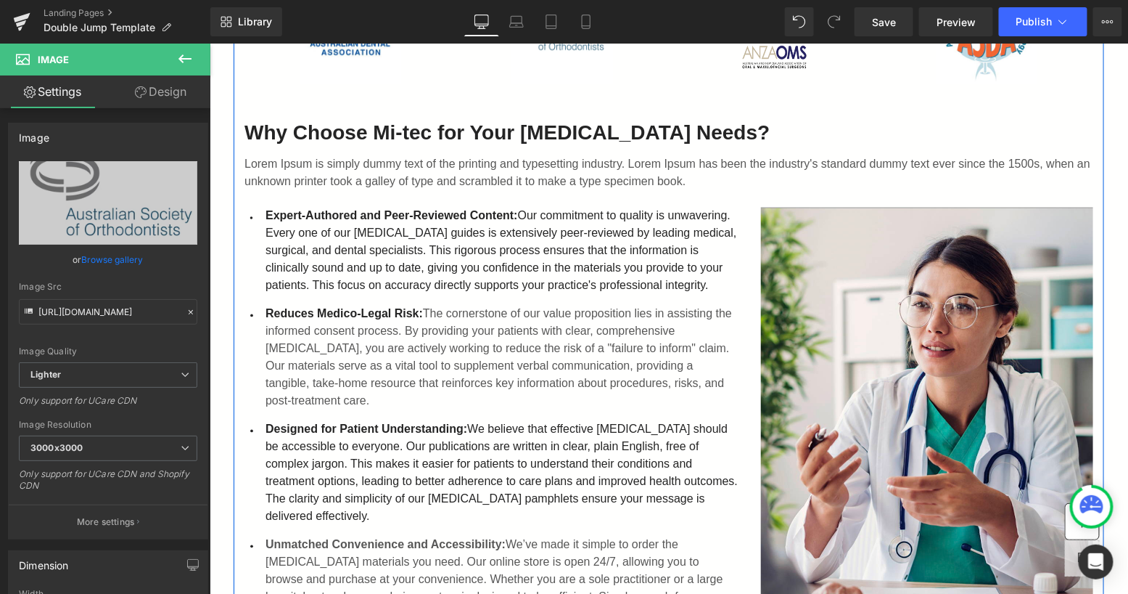
scroll to position [881, 0]
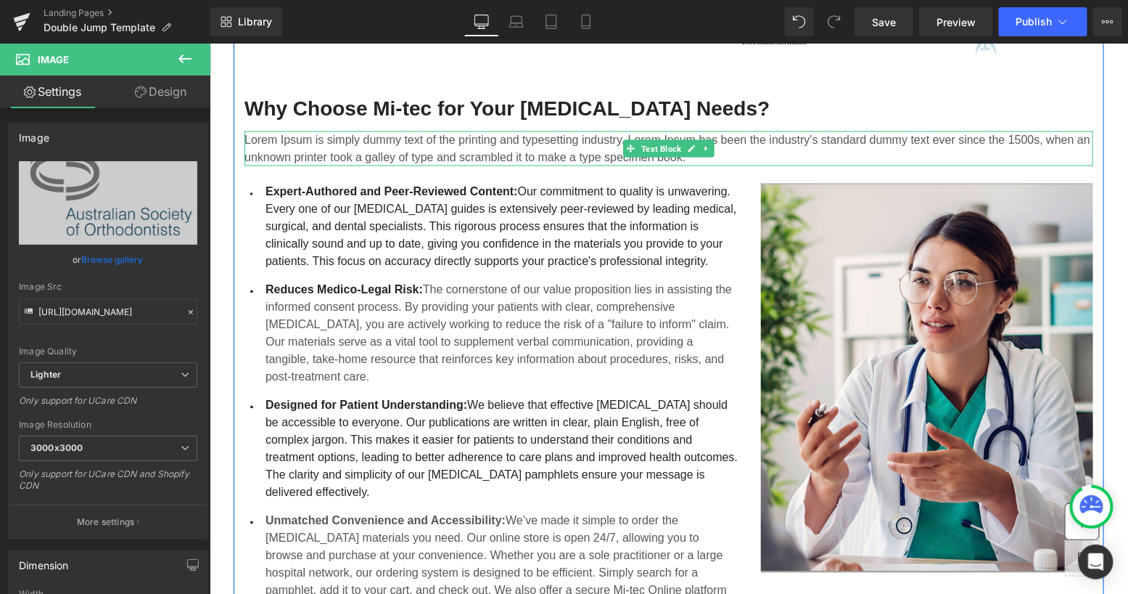
click at [344, 215] on p "Expert-Authored and Peer-Reviewed Content: Our commitment to quality is unwaver…" at bounding box center [502, 226] width 474 height 87
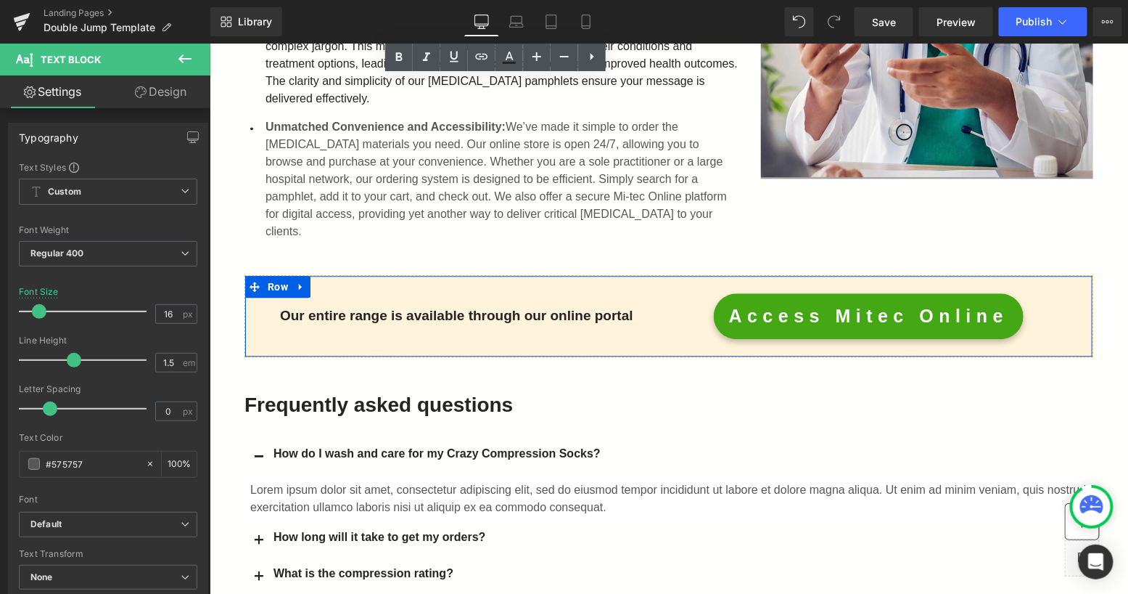
scroll to position [1309, 0]
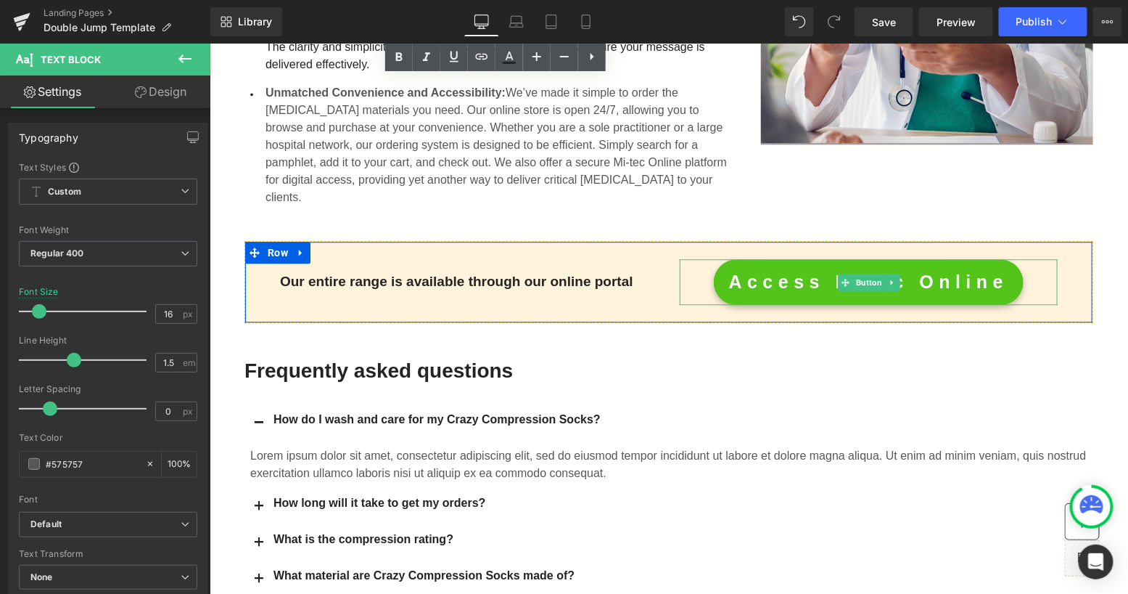
click at [791, 261] on link "Access Mitec Online" at bounding box center [868, 281] width 311 height 46
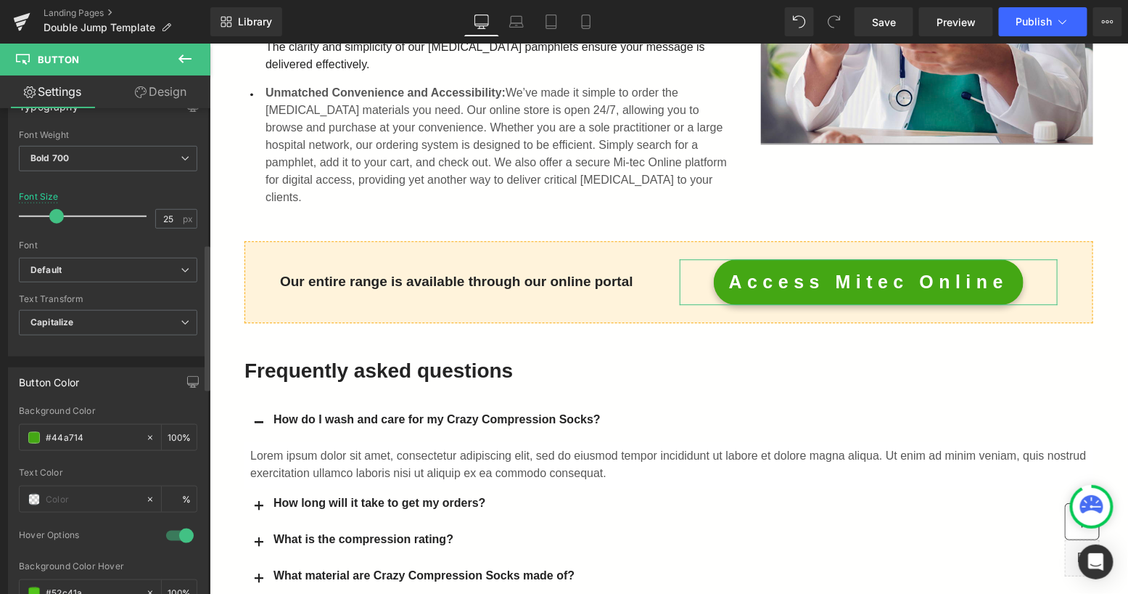
scroll to position [504, 0]
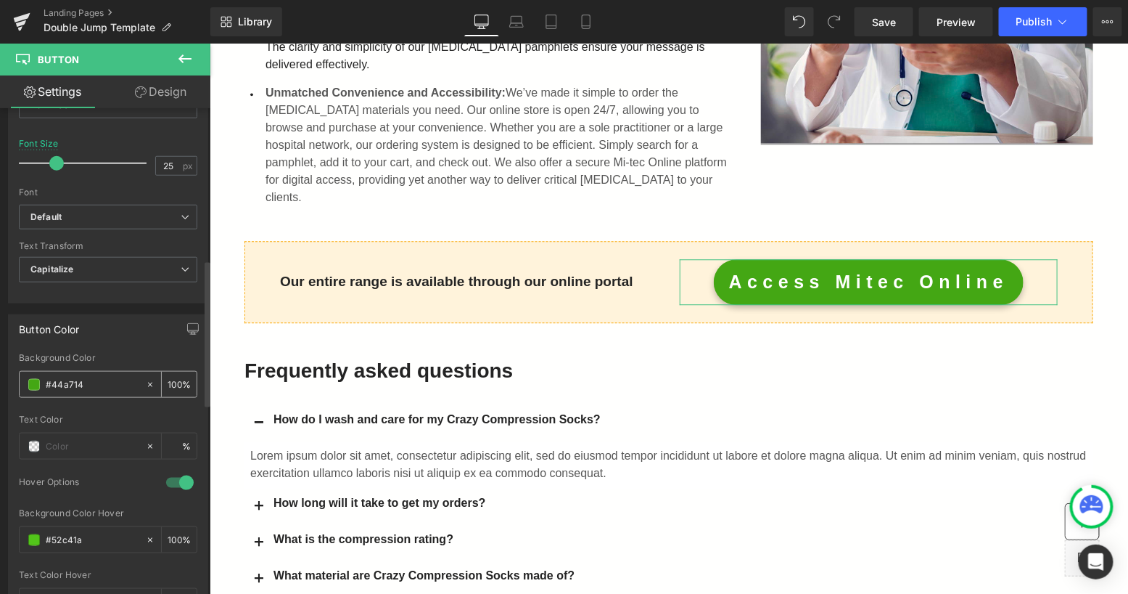
click at [30, 379] on span at bounding box center [34, 385] width 12 height 12
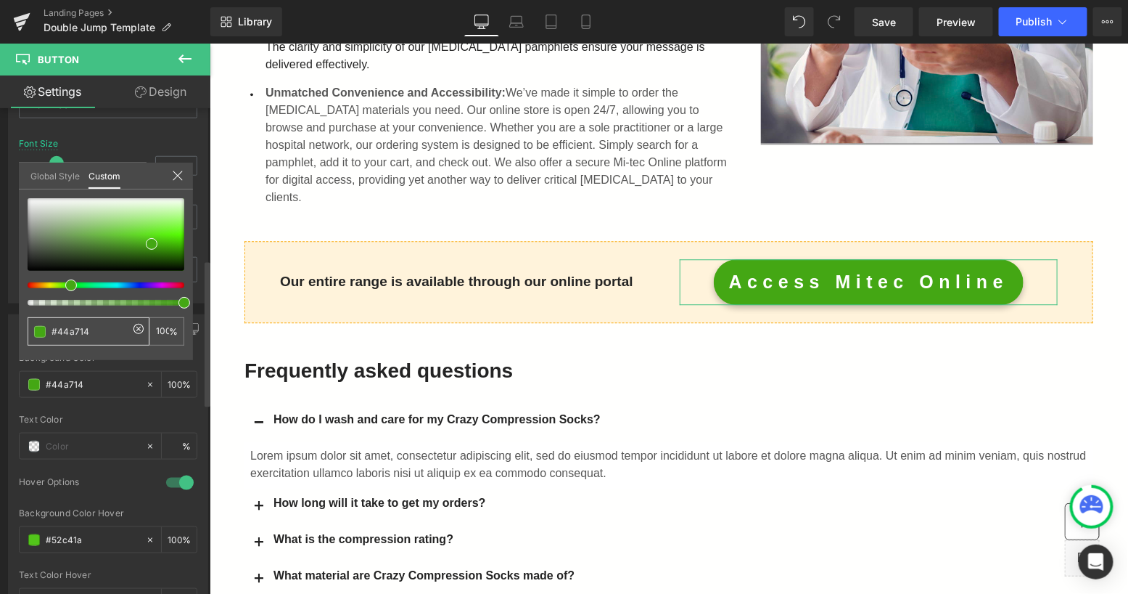
type input "#1320a8"
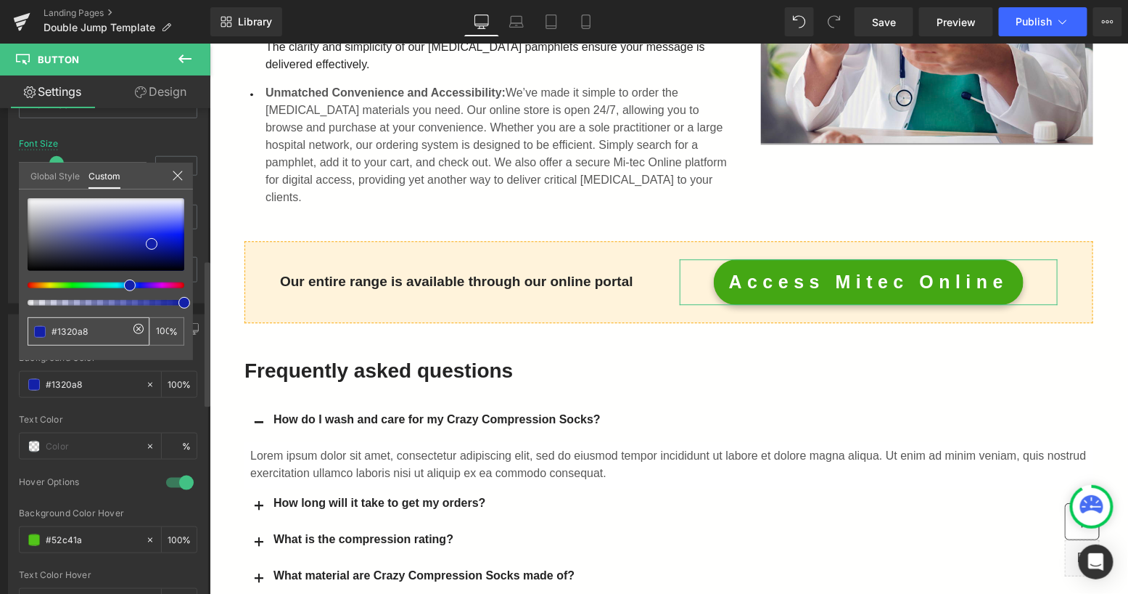
click at [124, 286] on div at bounding box center [100, 285] width 157 height 6
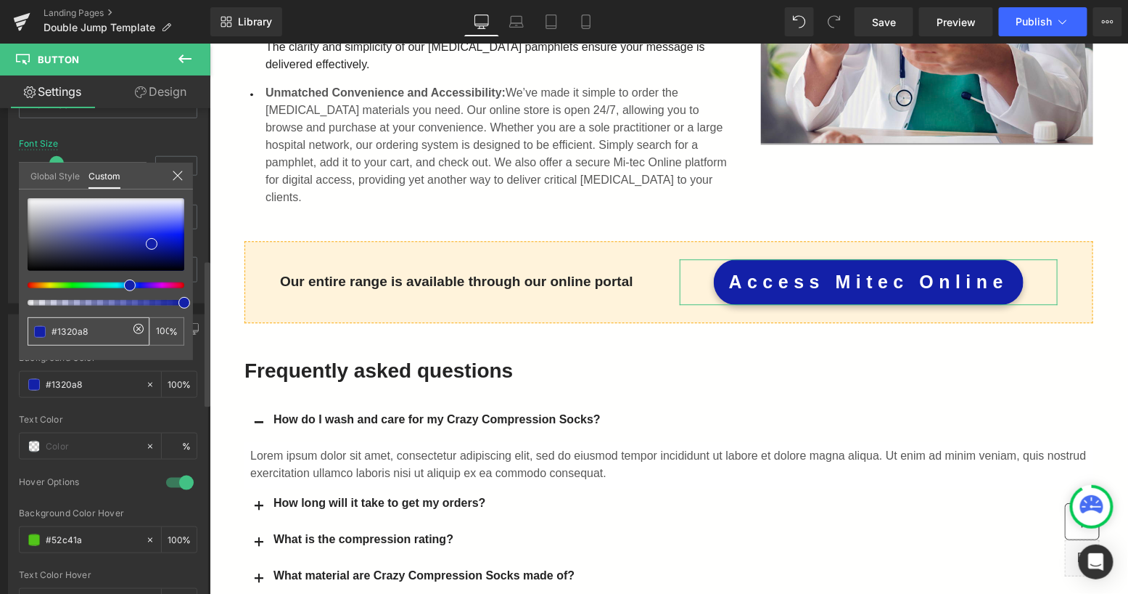
type input "#1245a9"
click at [118, 287] on div at bounding box center [100, 285] width 157 height 6
type input "#1123aa"
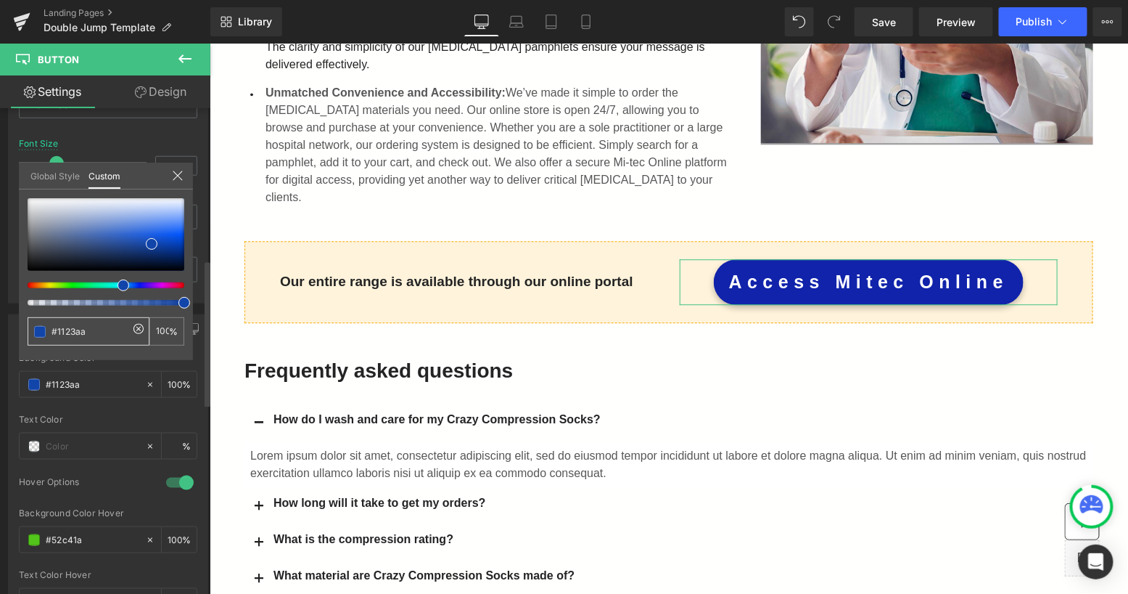
type input "#1010ab"
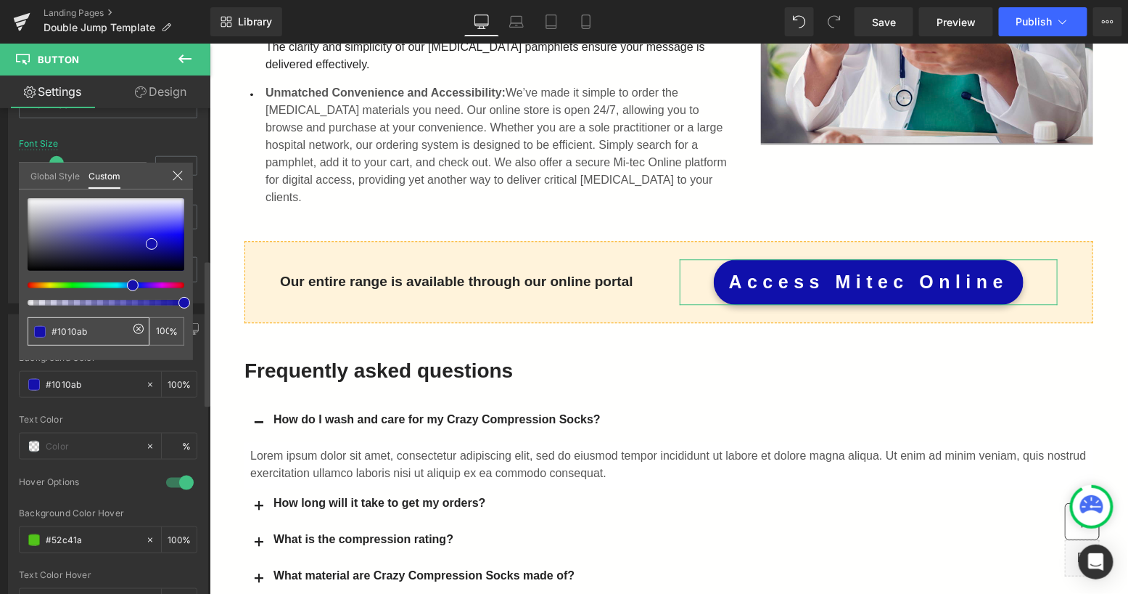
type input "#1d10ac"
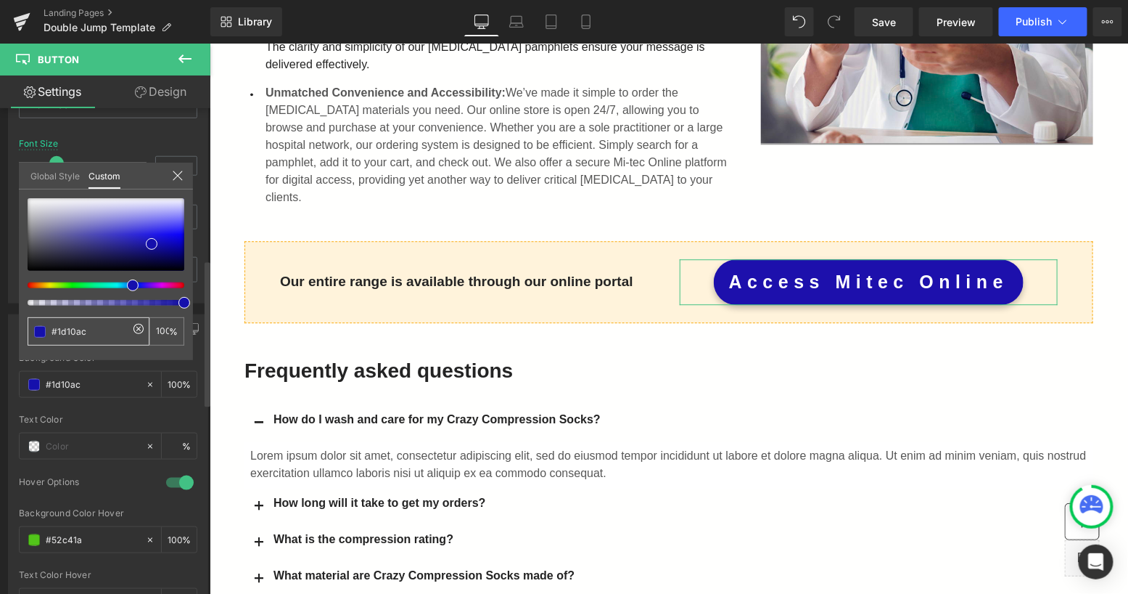
type input "#6310ac"
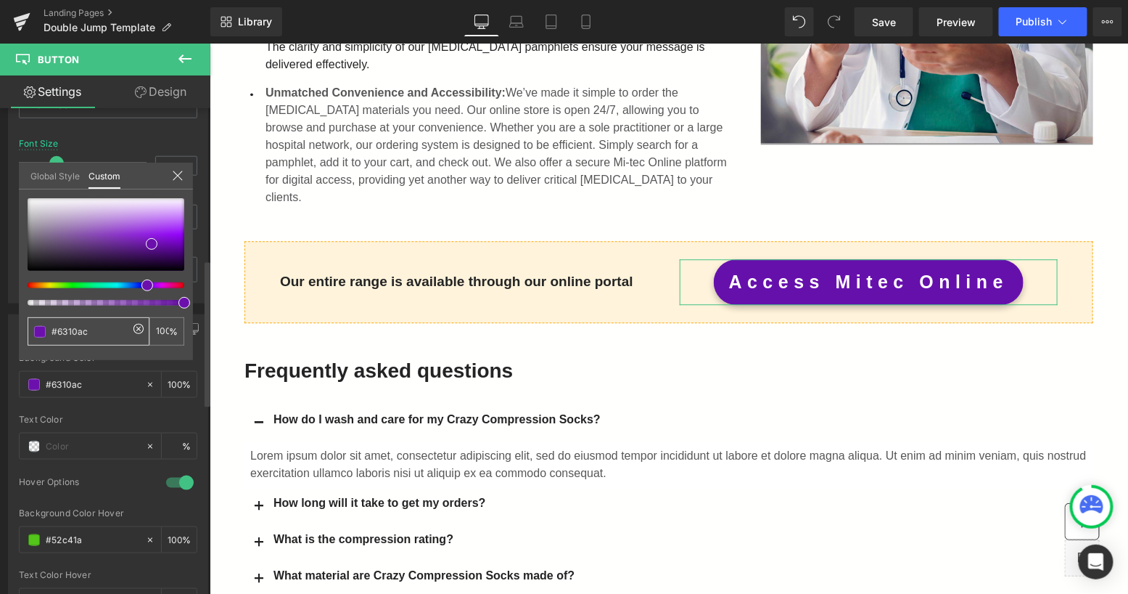
type input "#6610ac"
type input "#5610ac"
type input "#4c10ac"
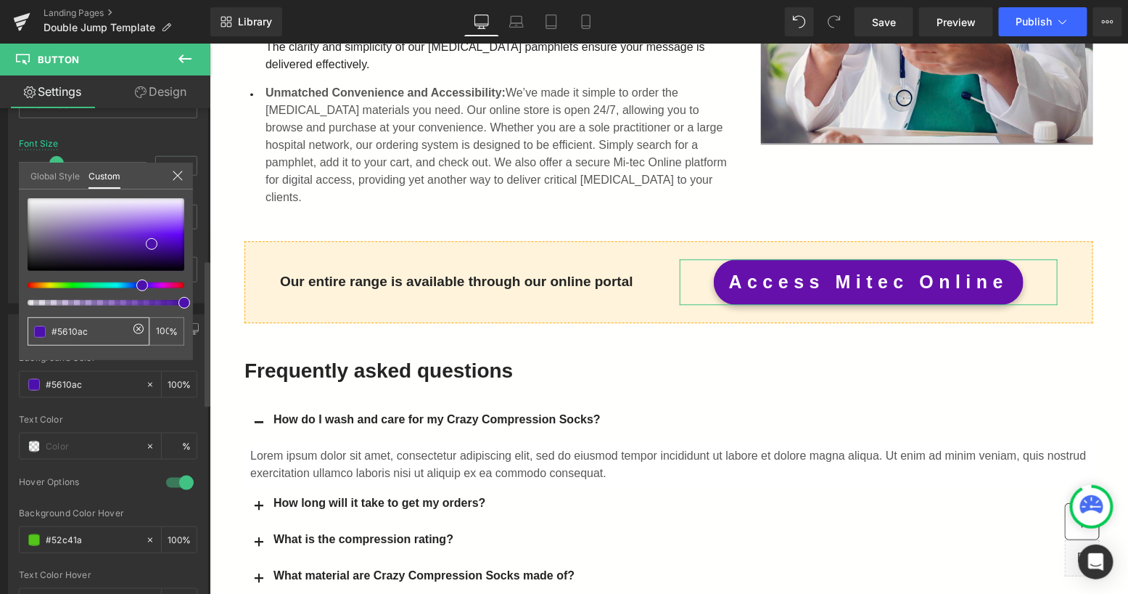
type input "#4c10ac"
type input "#3710ac"
type input "#2f10ac"
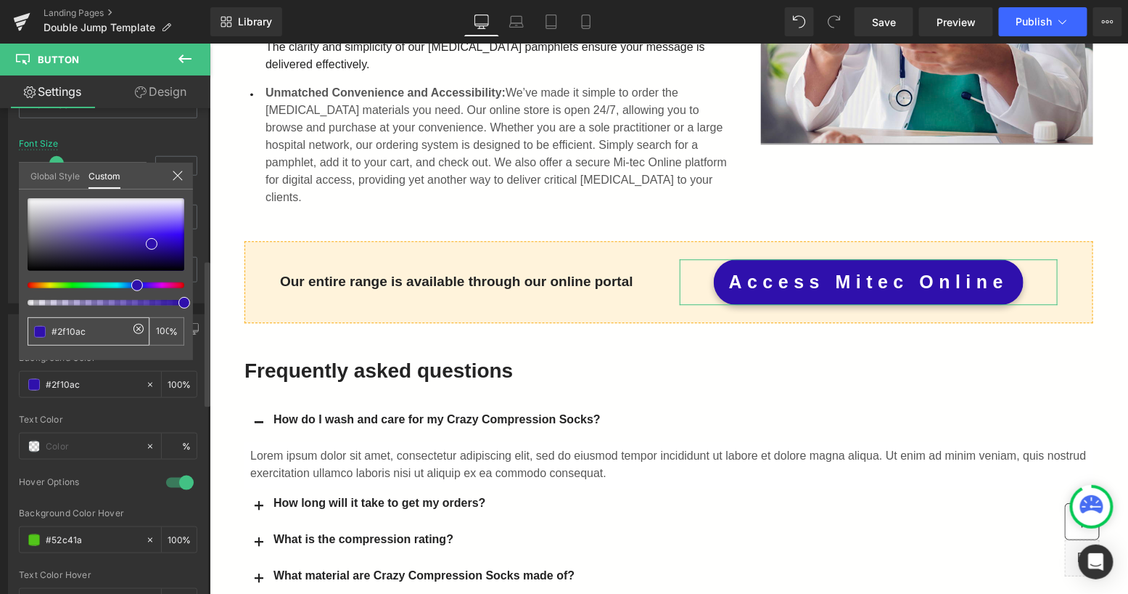
type input "#2a10ac"
type input "#2210ac"
type input "#1022ac"
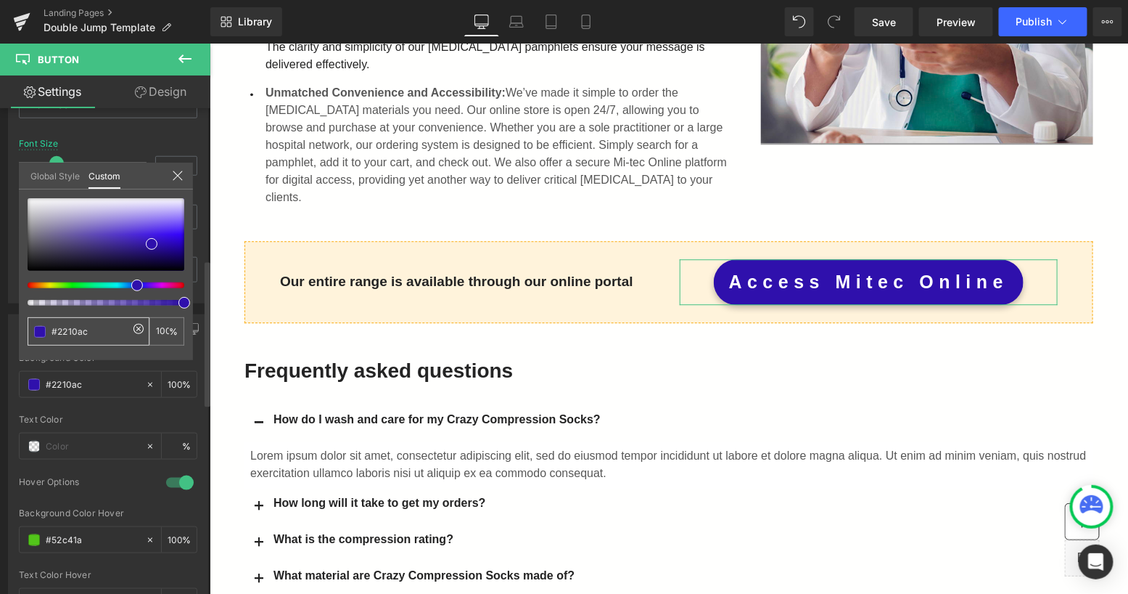
type input "#1022ac"
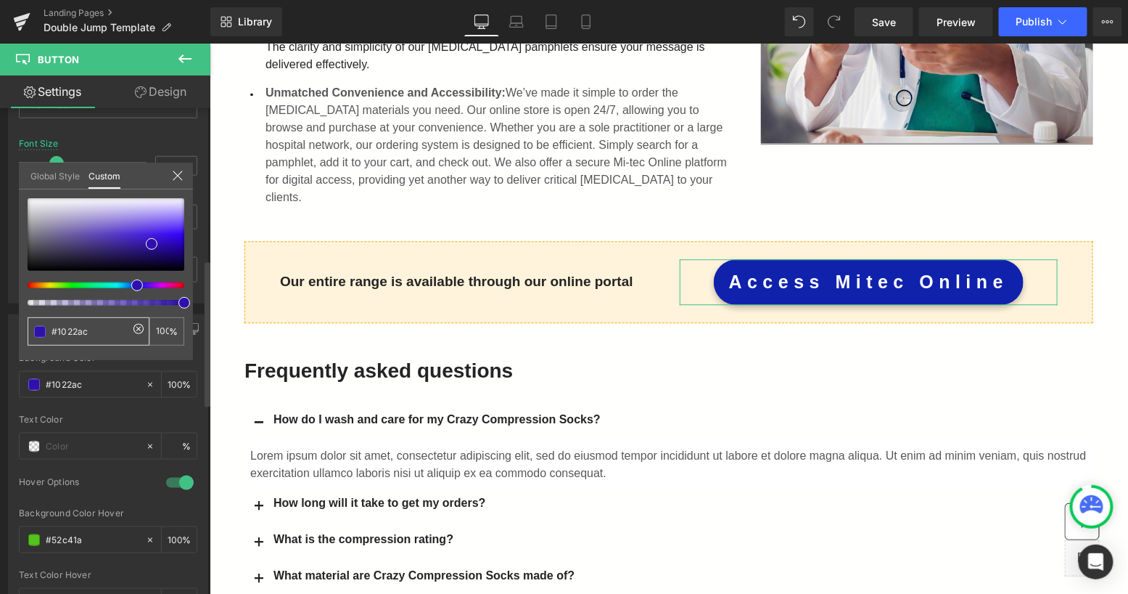
type input "#102fac"
type input "#1031ac"
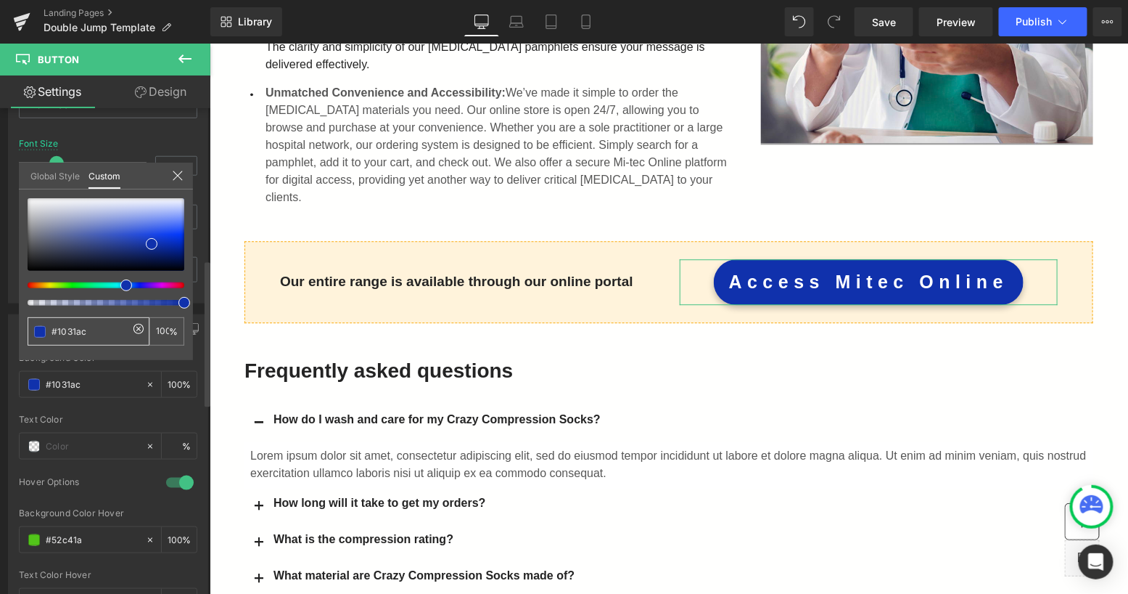
type input "#1037ac"
type input "#103cac"
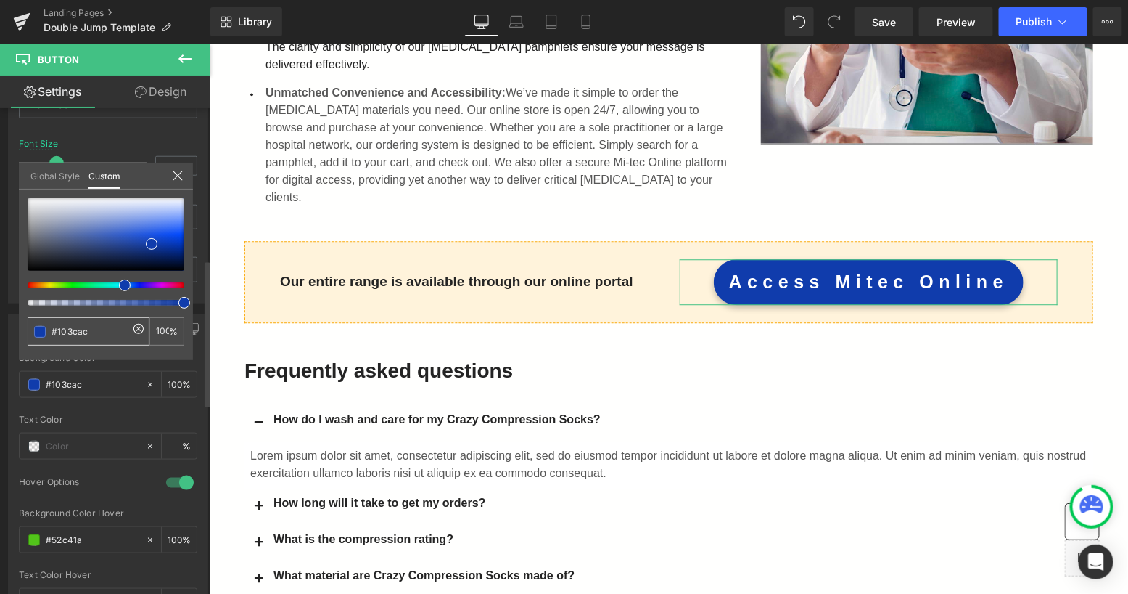
click at [114, 289] on div at bounding box center [106, 251] width 157 height 107
click at [710, 385] on body "Skip to content Close menu Home Order Pamphlets ⌄ DENTAL" at bounding box center [668, 241] width 919 height 3014
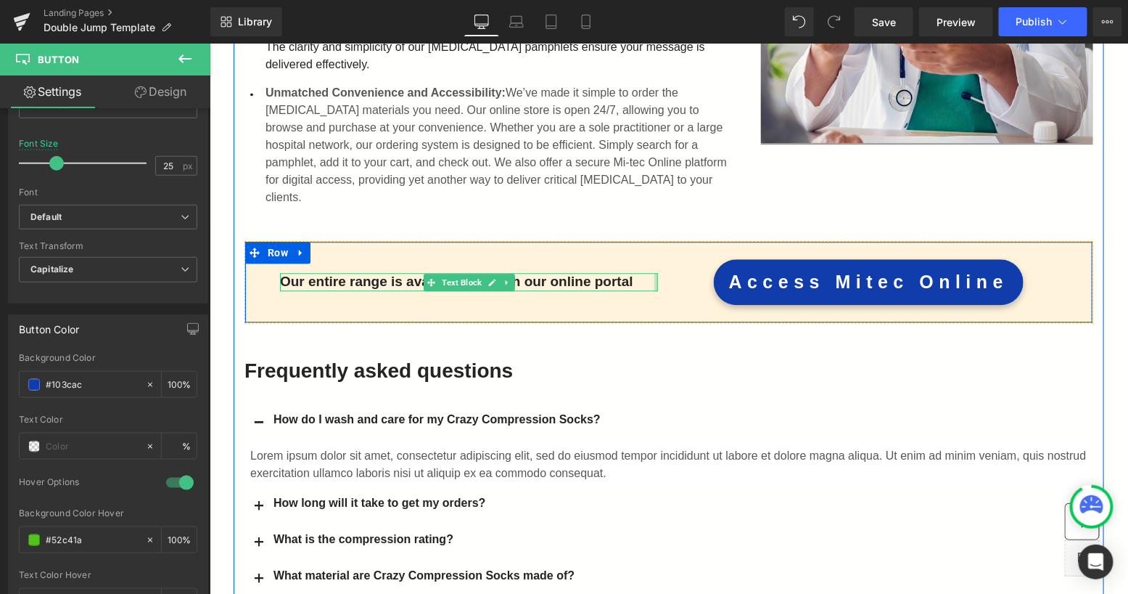
type input "#44a714"
type input "100"
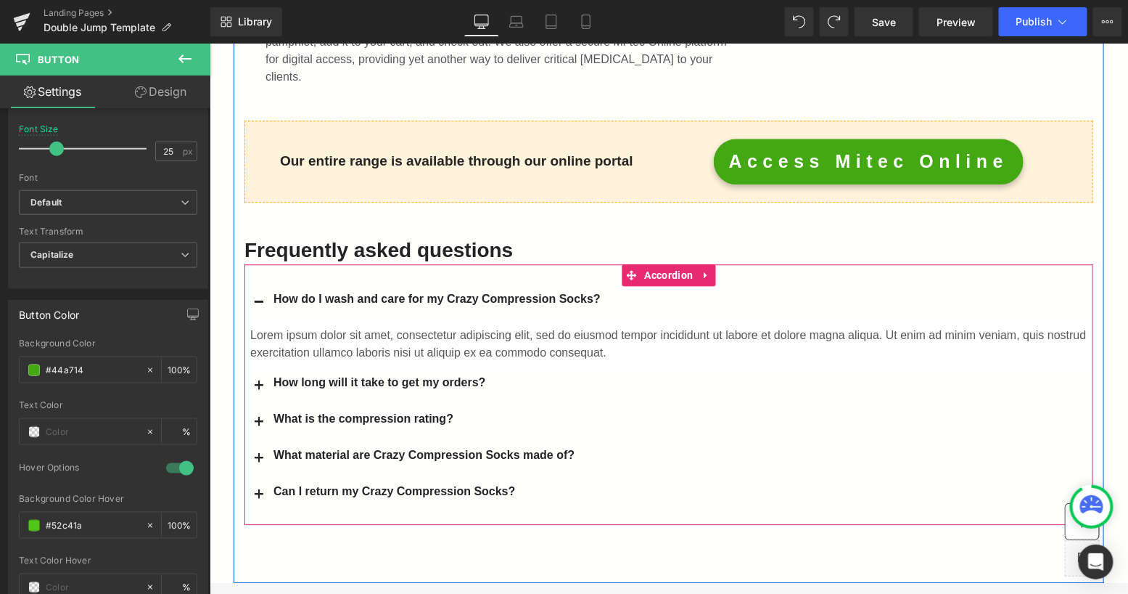
scroll to position [1321, 0]
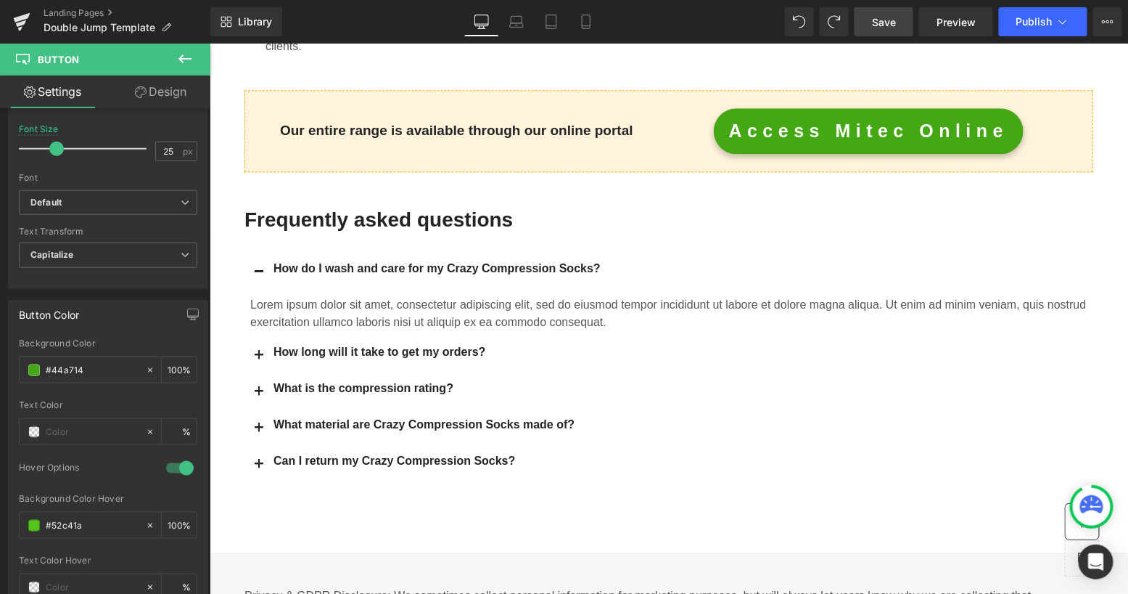
click at [873, 30] on link "Save" at bounding box center [884, 21] width 59 height 29
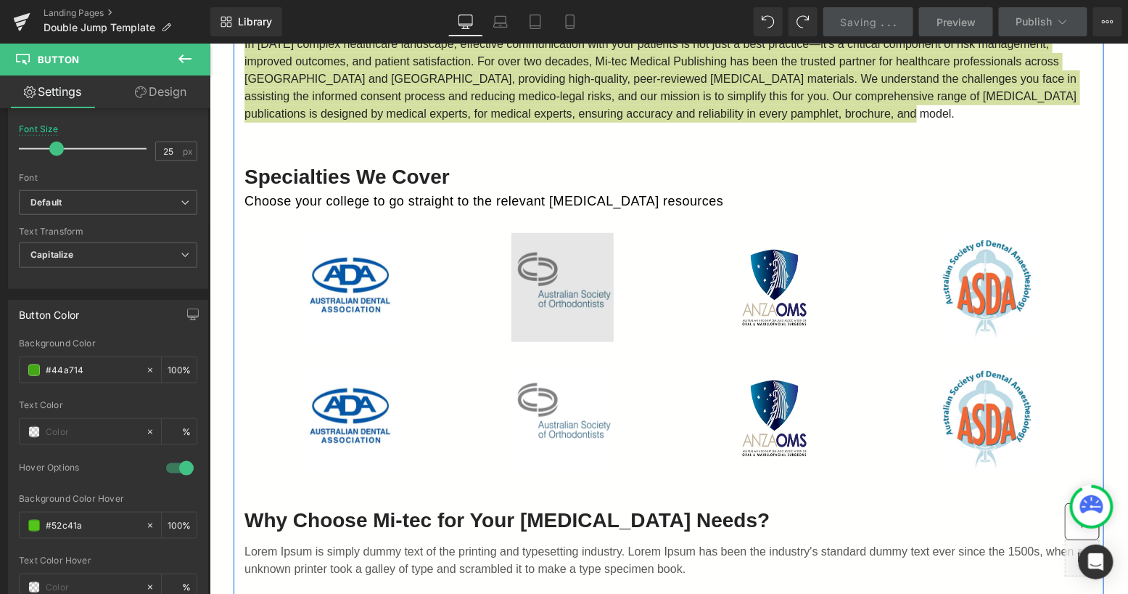
scroll to position [0, 0]
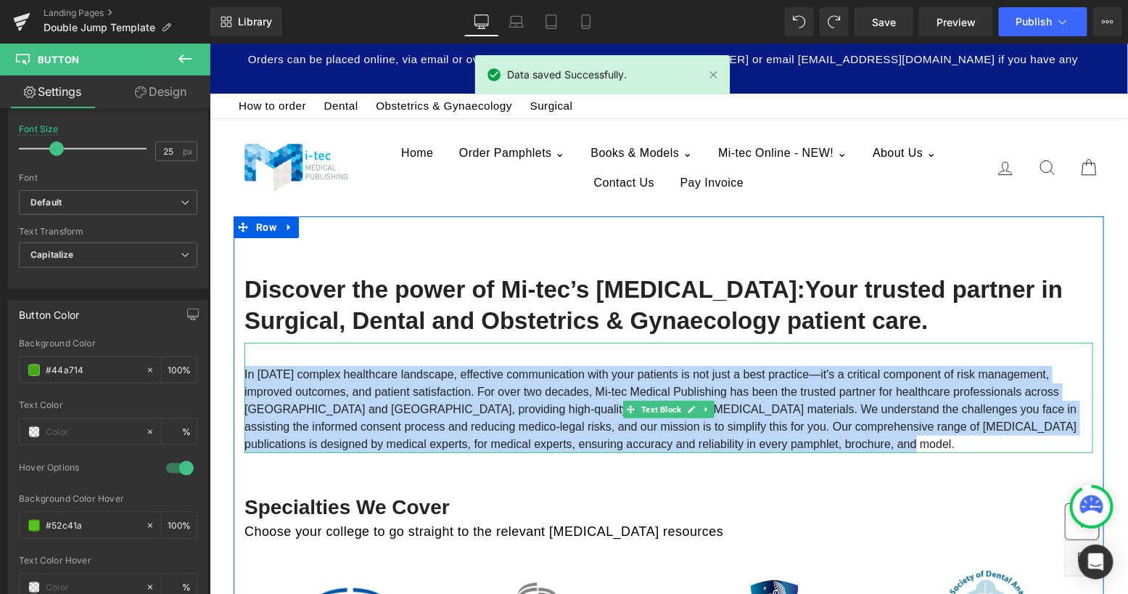
click at [393, 413] on span "In [DATE] complex healthcare landscape, effective communication with your patie…" at bounding box center [660, 408] width 832 height 82
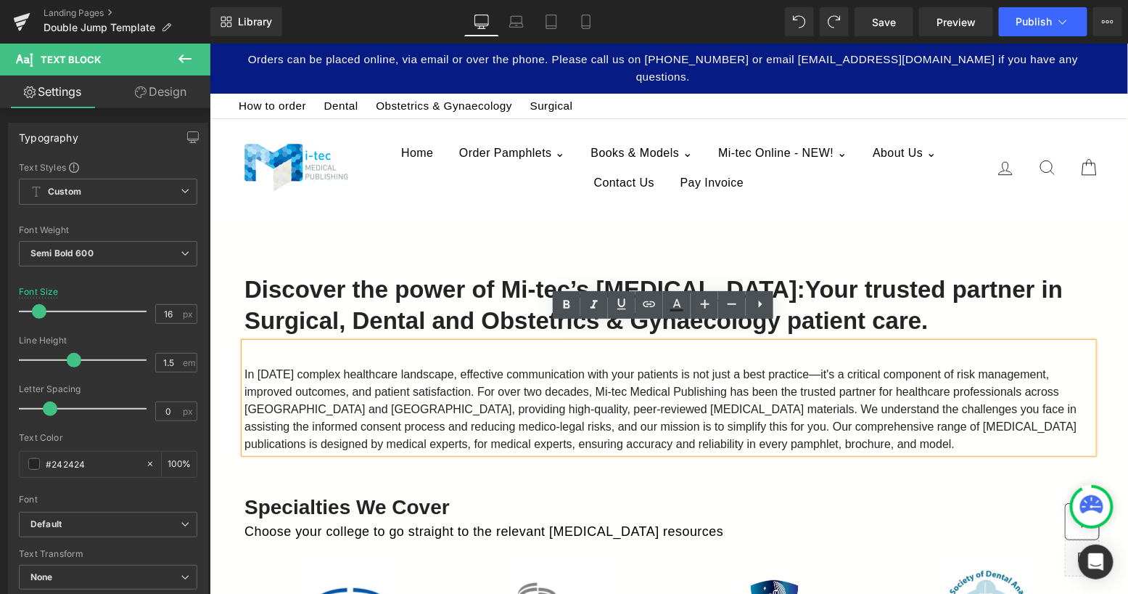
scroll to position [26, 0]
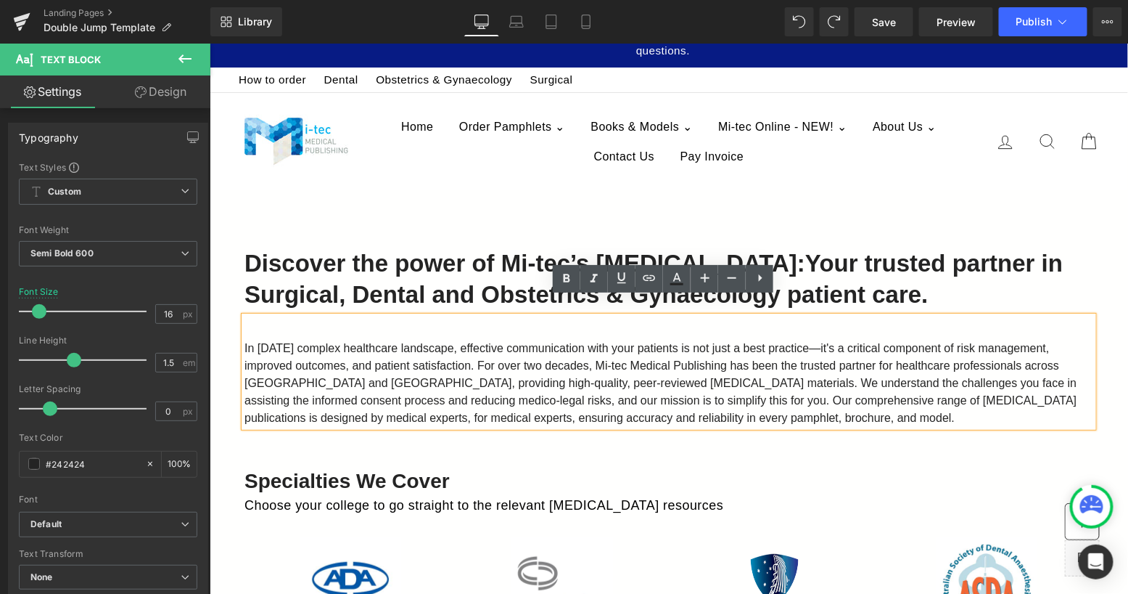
click at [464, 385] on span "In [DATE] complex healthcare landscape, effective communication with your patie…" at bounding box center [660, 382] width 832 height 82
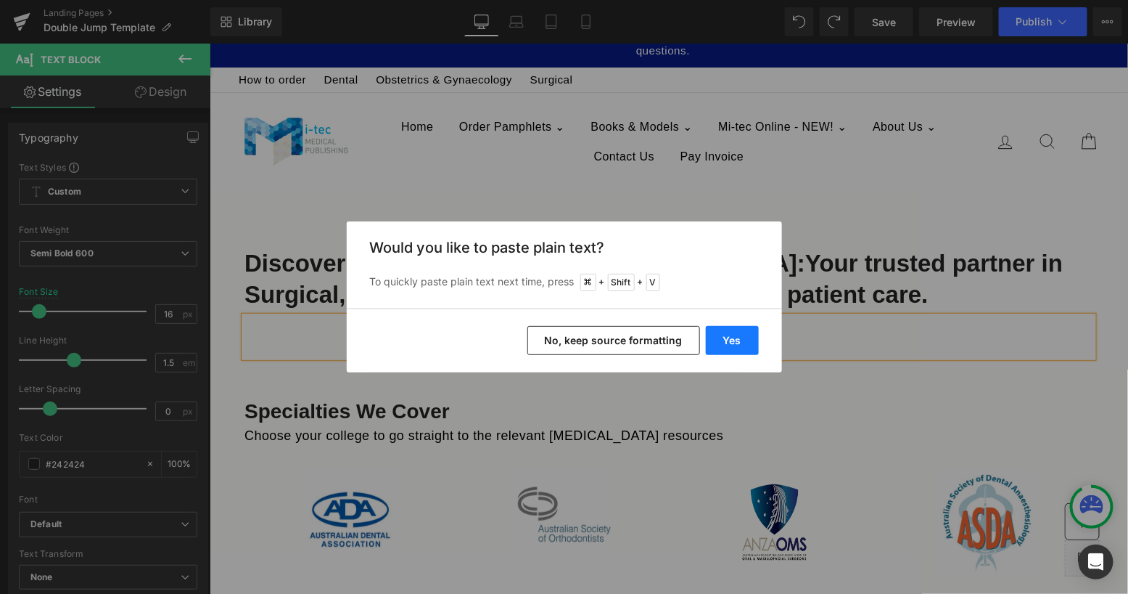
click at [729, 332] on button "Yes" at bounding box center [732, 340] width 53 height 29
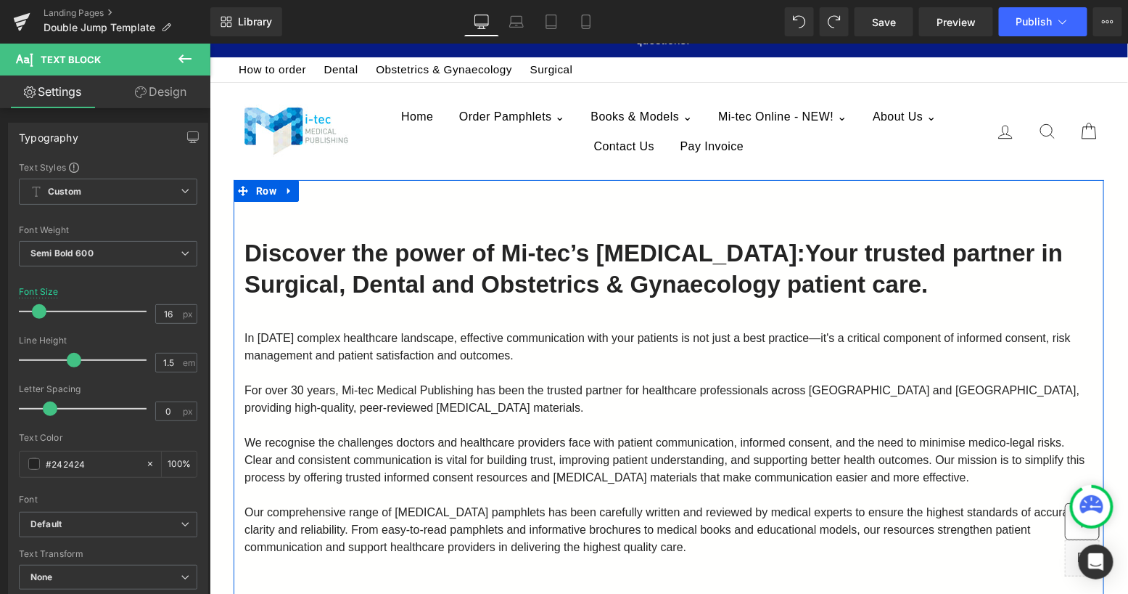
scroll to position [85, 0]
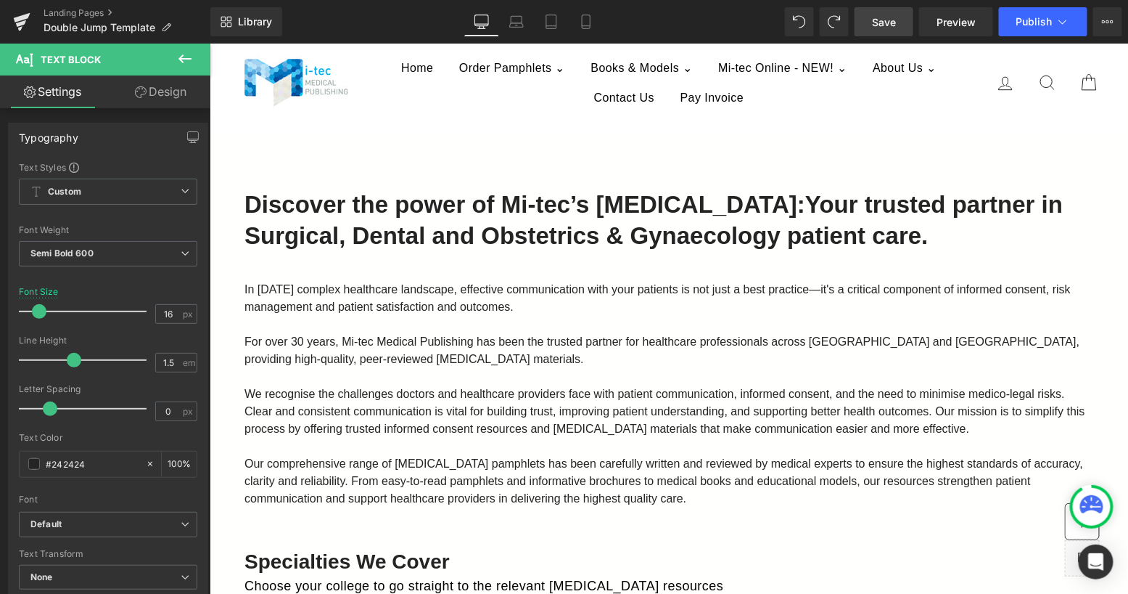
click at [904, 22] on link "Save" at bounding box center [884, 21] width 59 height 29
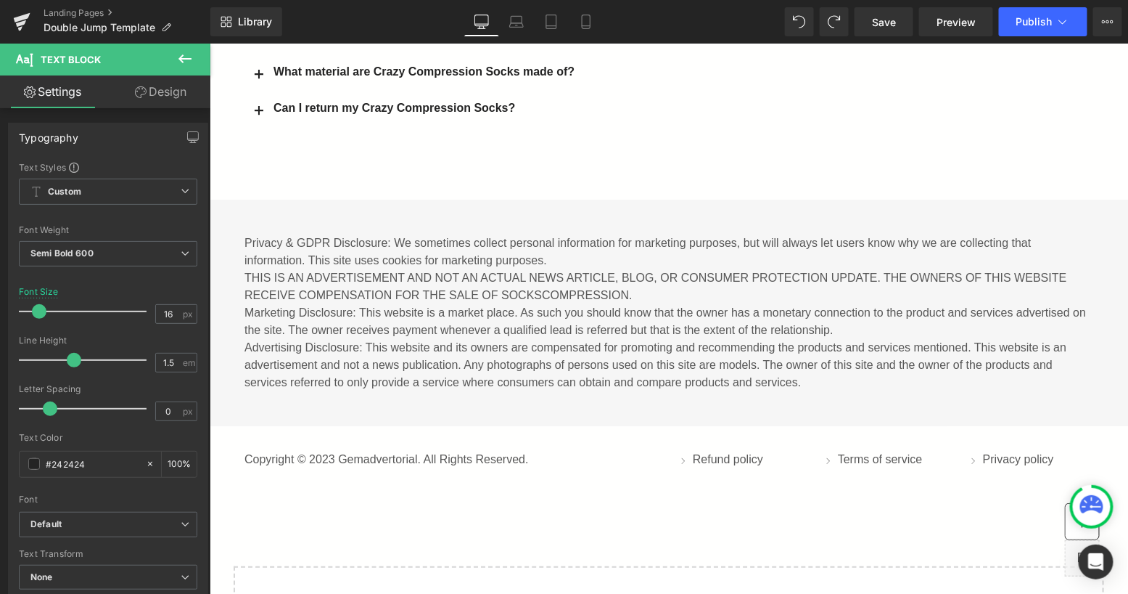
scroll to position [1801, 0]
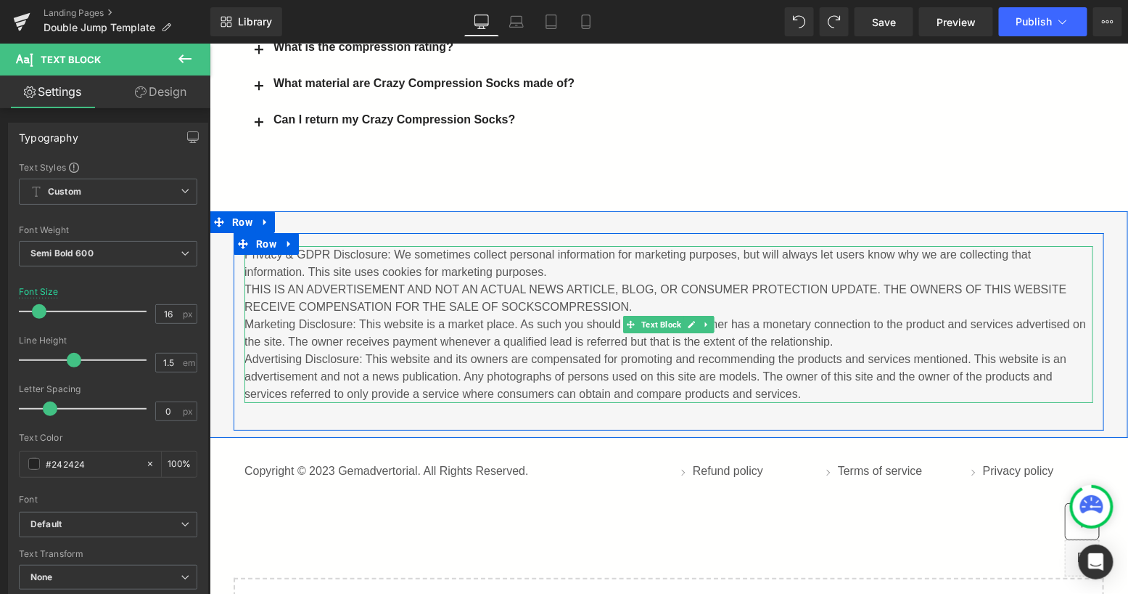
click at [433, 278] on p "Privacy & GDPR Disclosure: We sometimes collect personal information for market…" at bounding box center [668, 323] width 849 height 157
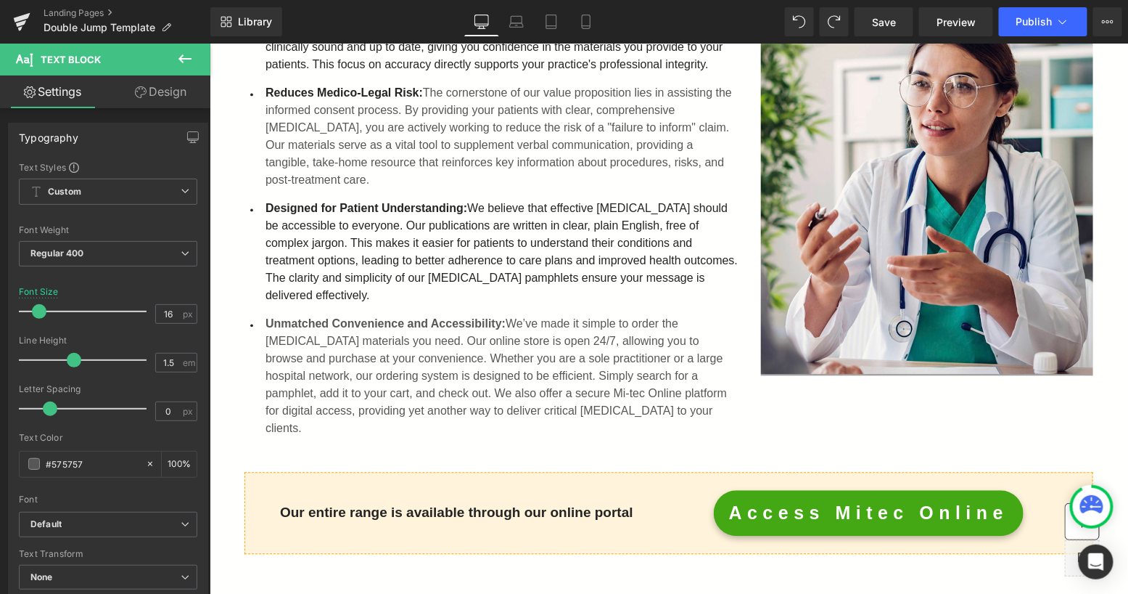
scroll to position [800, 0]
